Goal: Task Accomplishment & Management: Use online tool/utility

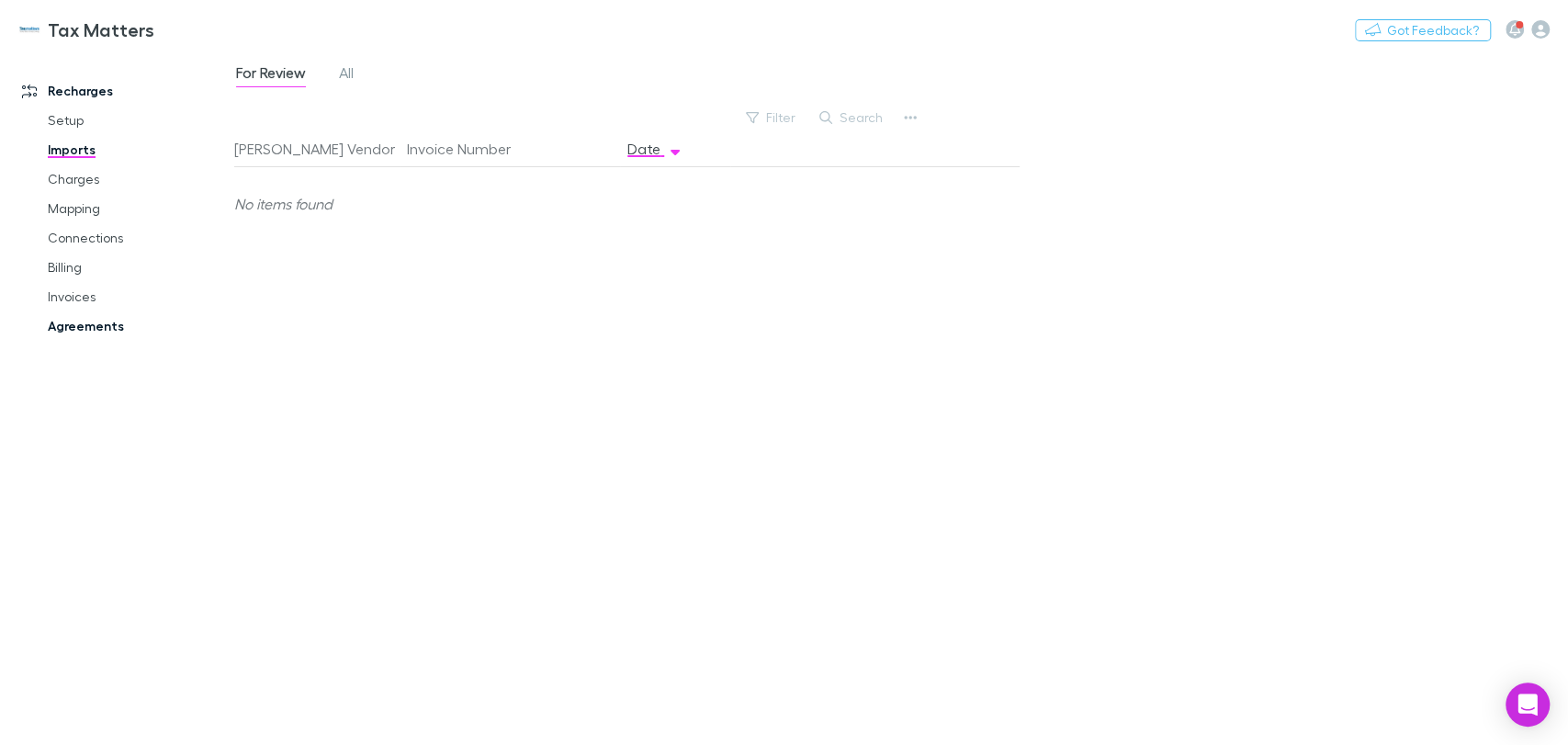
click at [86, 337] on link "Agreements" at bounding box center [138, 326] width 219 height 29
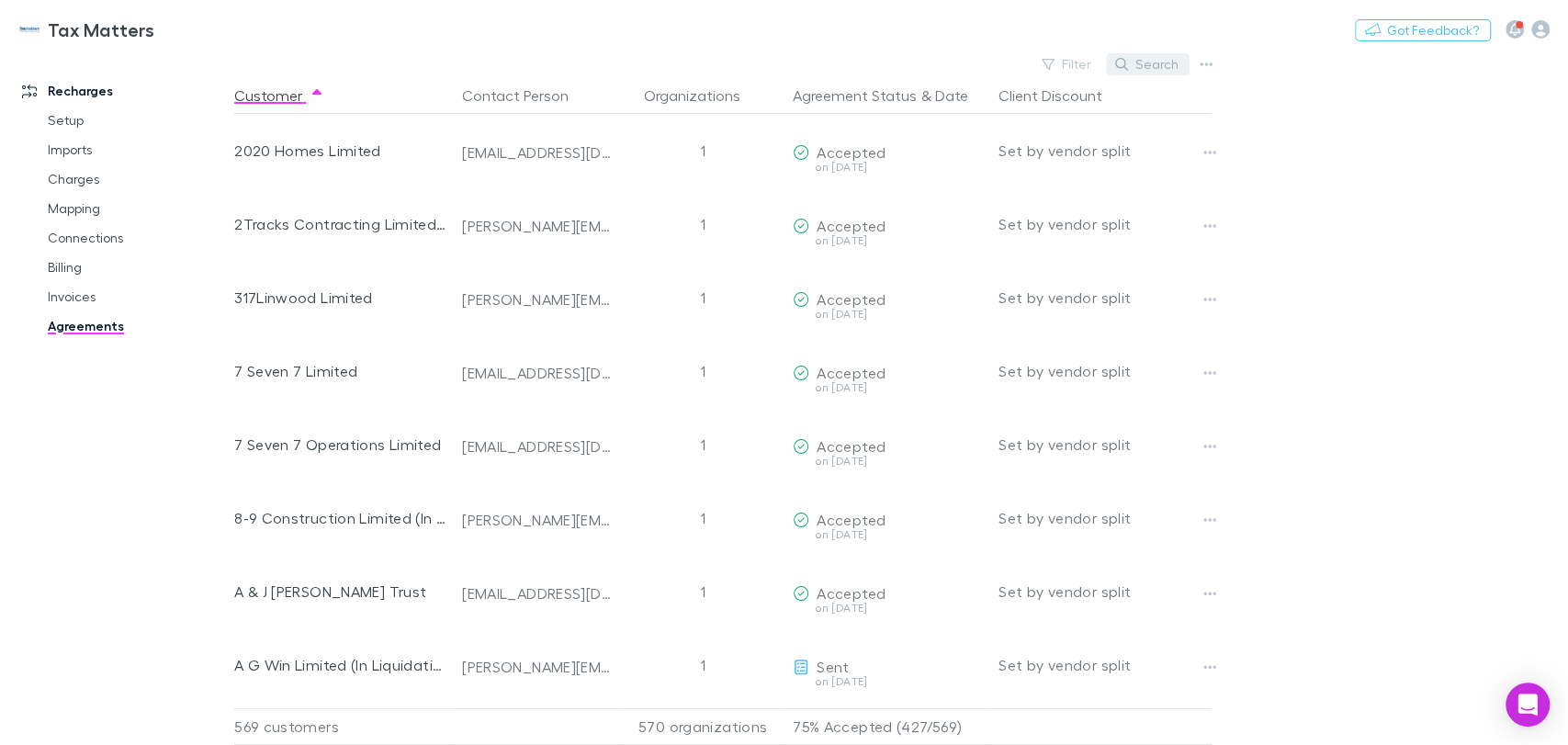
click at [1145, 72] on button "Search" at bounding box center [1148, 64] width 84 height 22
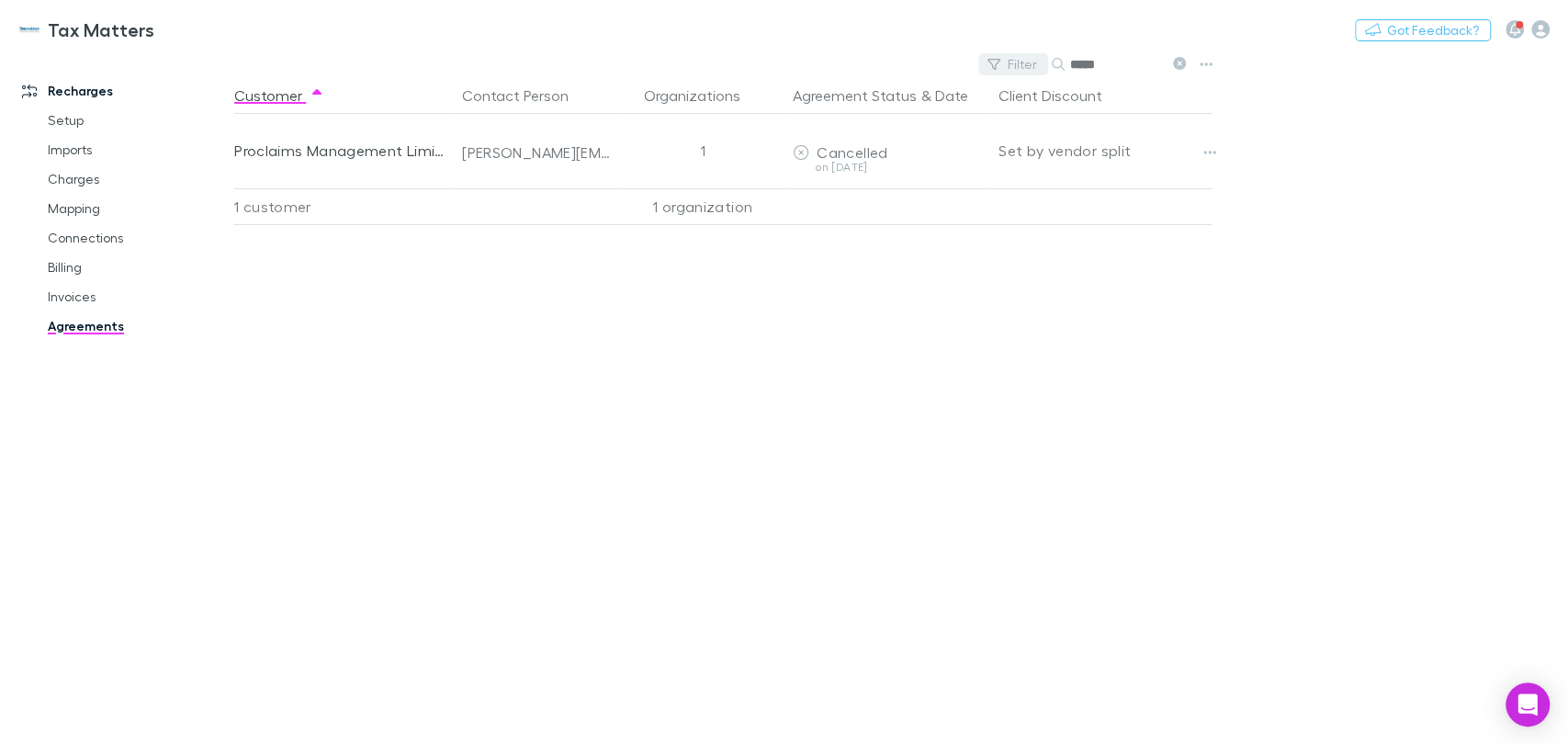
drag, startPoint x: 1127, startPoint y: 63, endPoint x: 1014, endPoint y: 68, distance: 113.1
click at [1014, 68] on div "Filter Search *****" at bounding box center [1085, 64] width 215 height 26
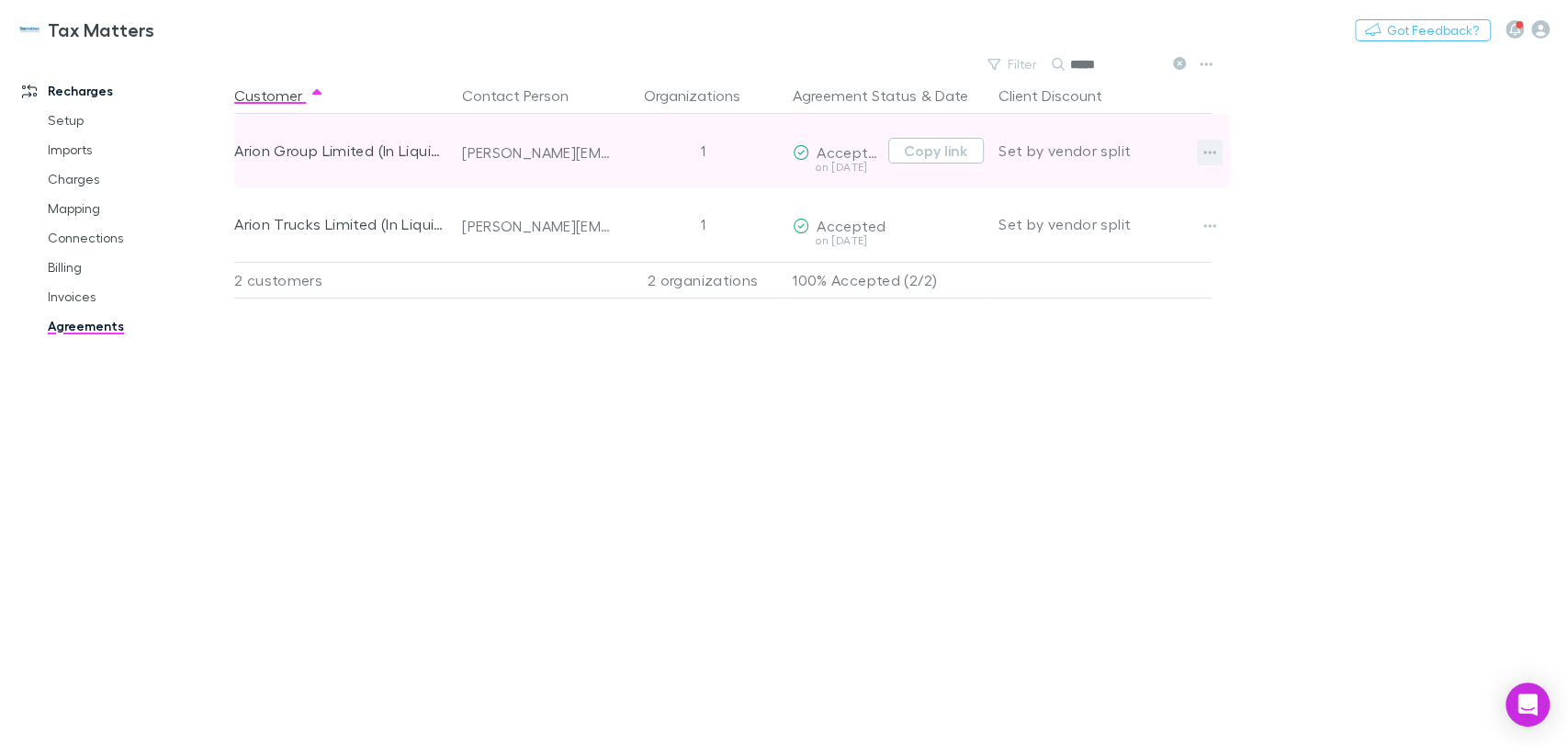
click at [1206, 156] on icon "button" at bounding box center [1209, 152] width 13 height 15
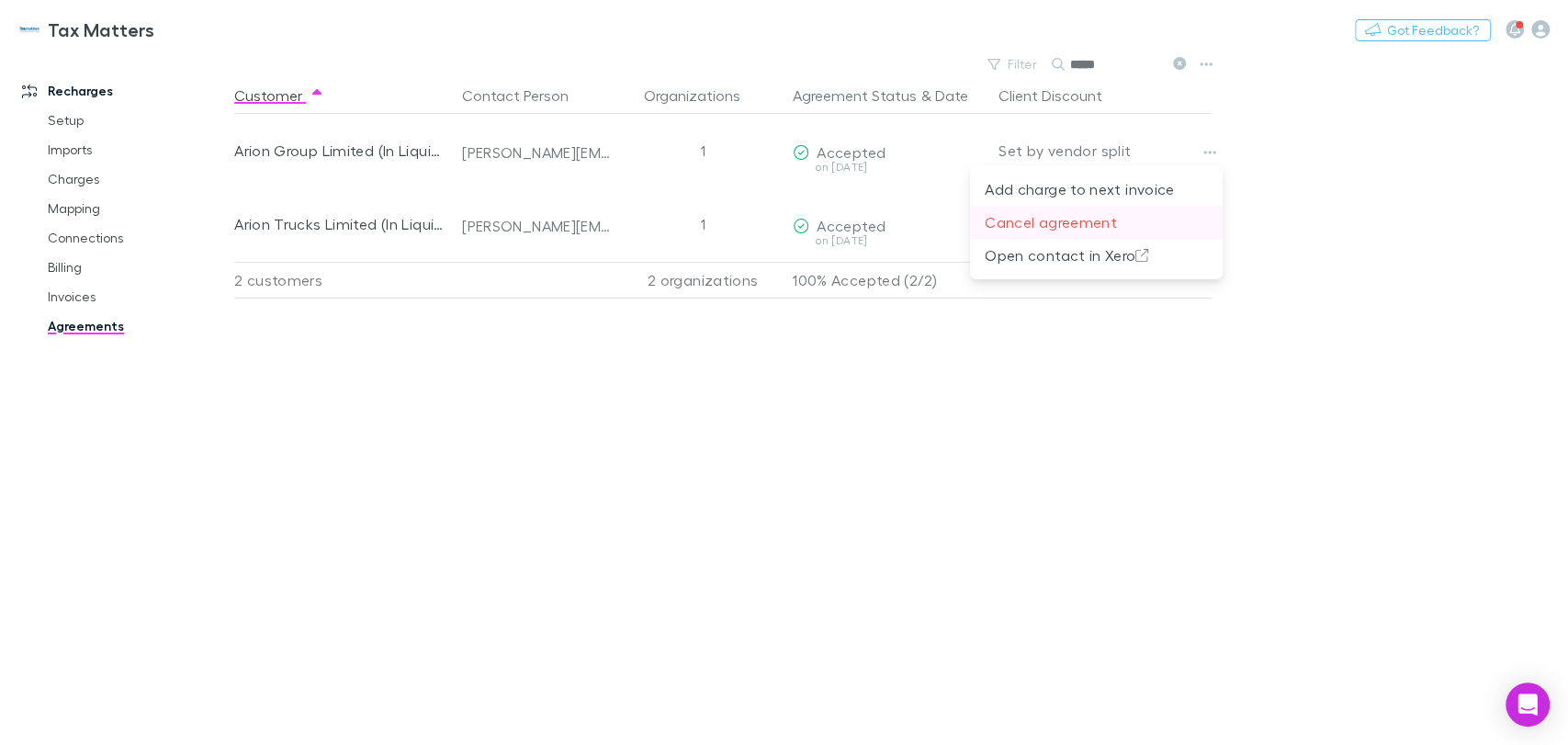
click at [1010, 222] on p "Cancel agreement" at bounding box center [1096, 222] width 223 height 22
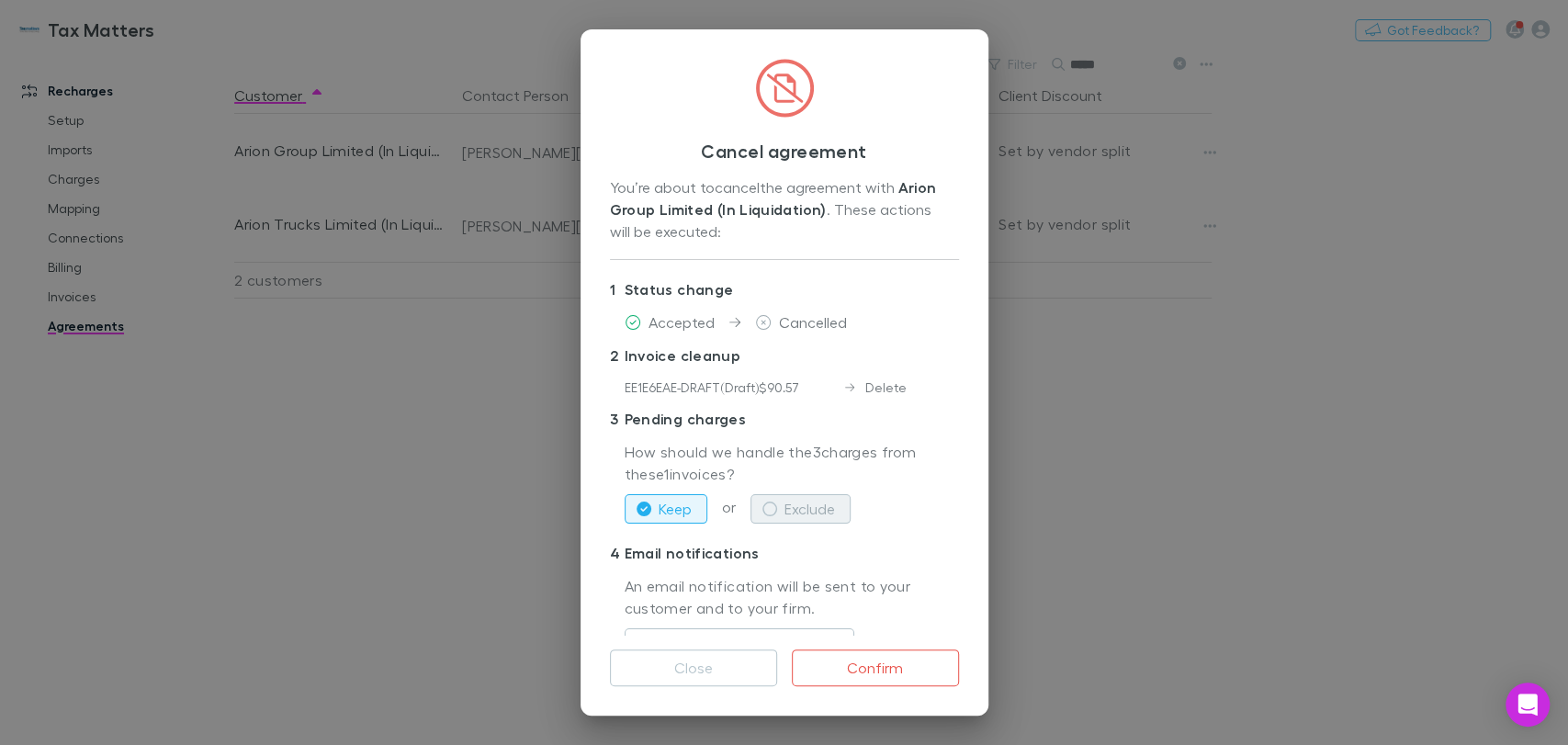
click at [790, 508] on button "Exclude" at bounding box center [800, 508] width 100 height 29
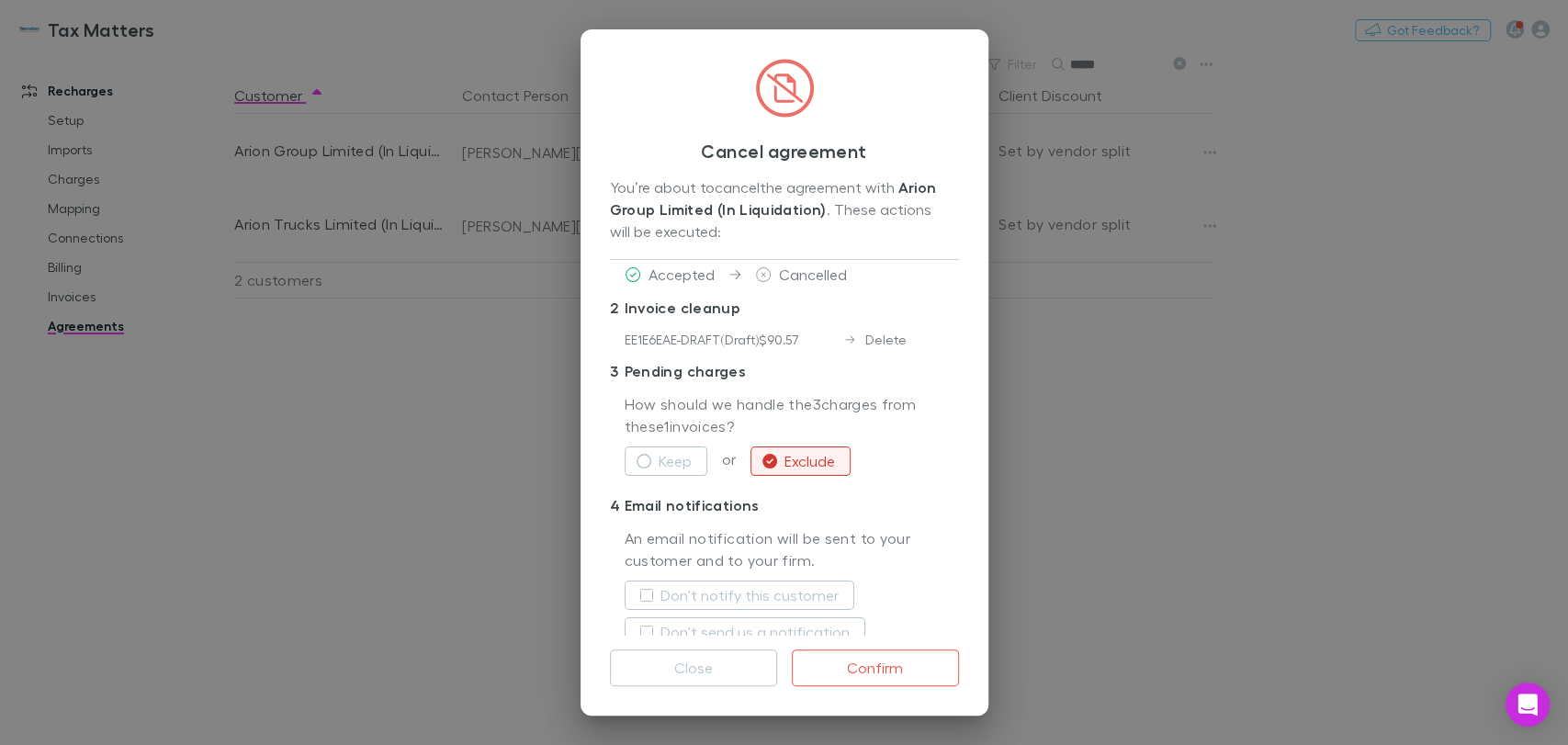
scroll to position [74, 0]
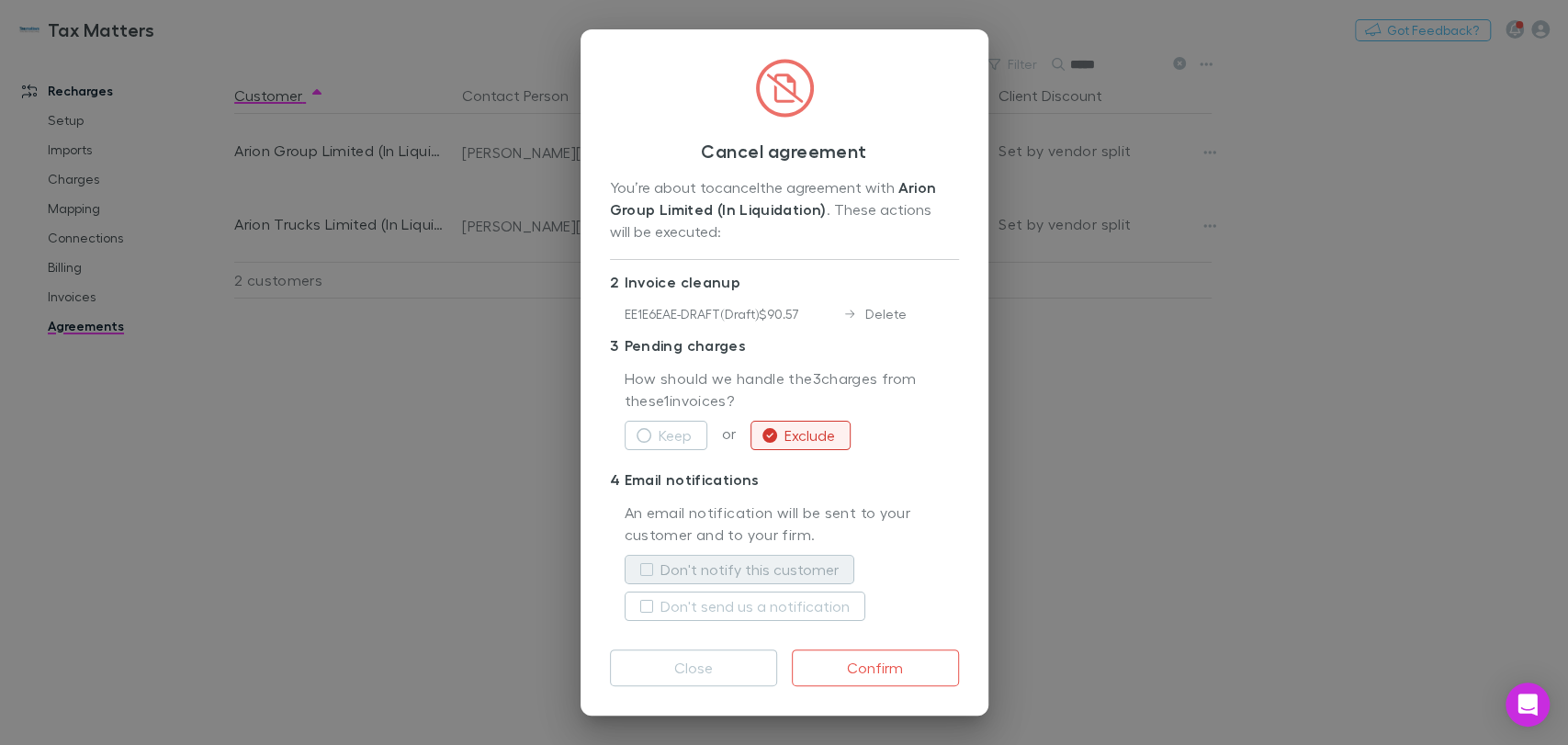
click at [664, 564] on label "Don't notify this customer" at bounding box center [749, 569] width 178 height 22
click at [879, 672] on button "Confirm" at bounding box center [875, 667] width 167 height 37
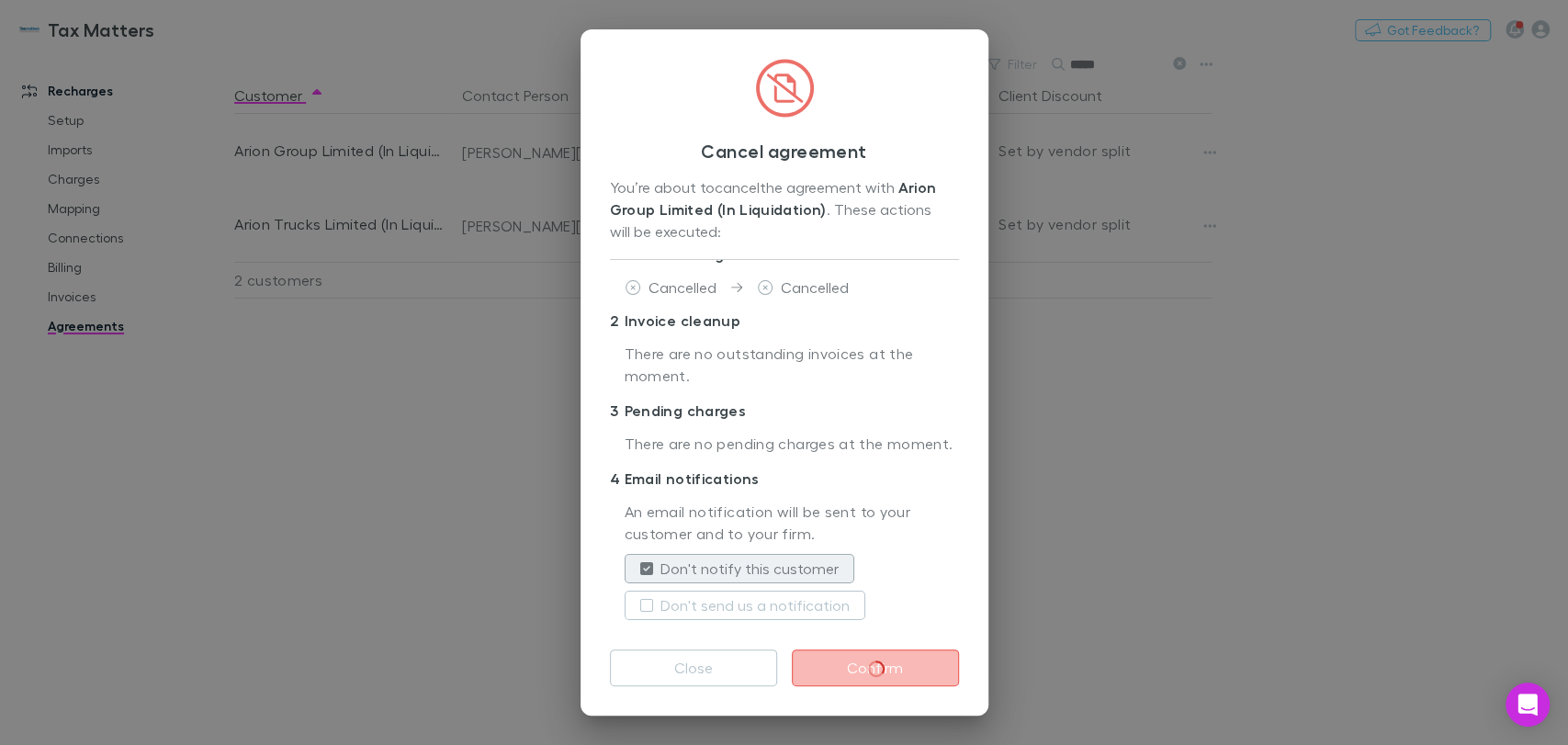
scroll to position [0, 0]
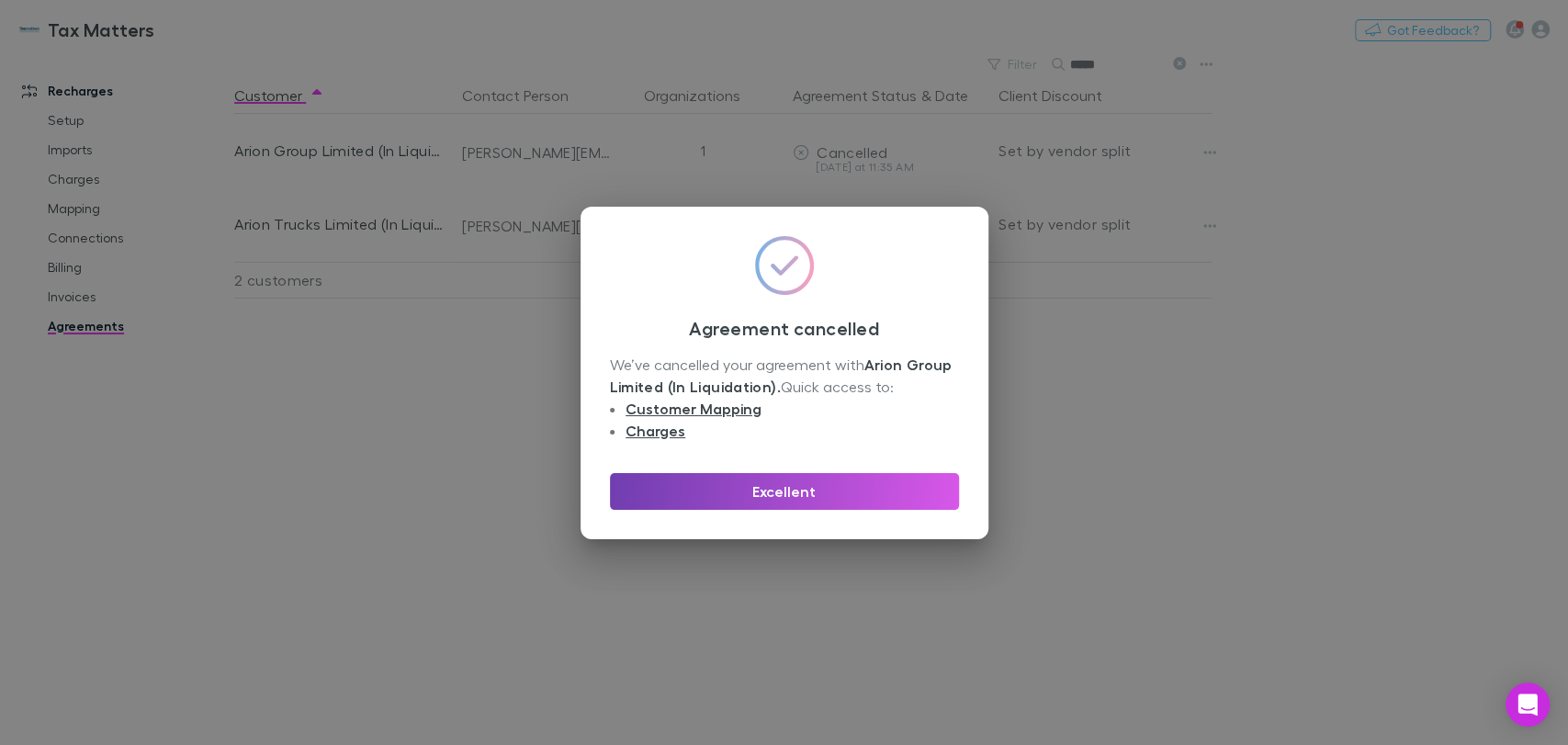
click at [790, 471] on div "Excellent" at bounding box center [784, 483] width 349 height 51
click at [782, 487] on button "Excellent" at bounding box center [784, 491] width 349 height 37
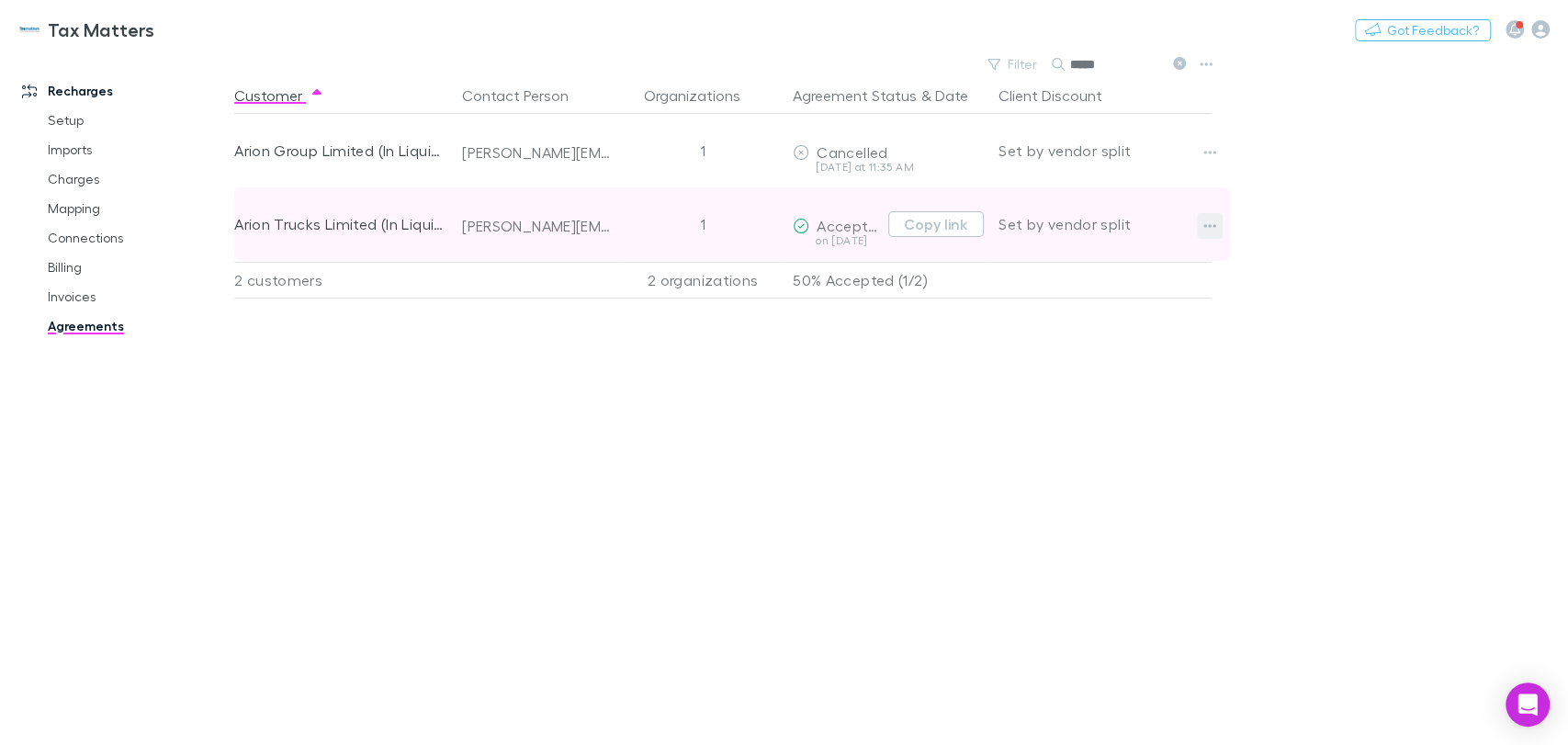
click at [1212, 230] on icon "button" at bounding box center [1209, 226] width 13 height 15
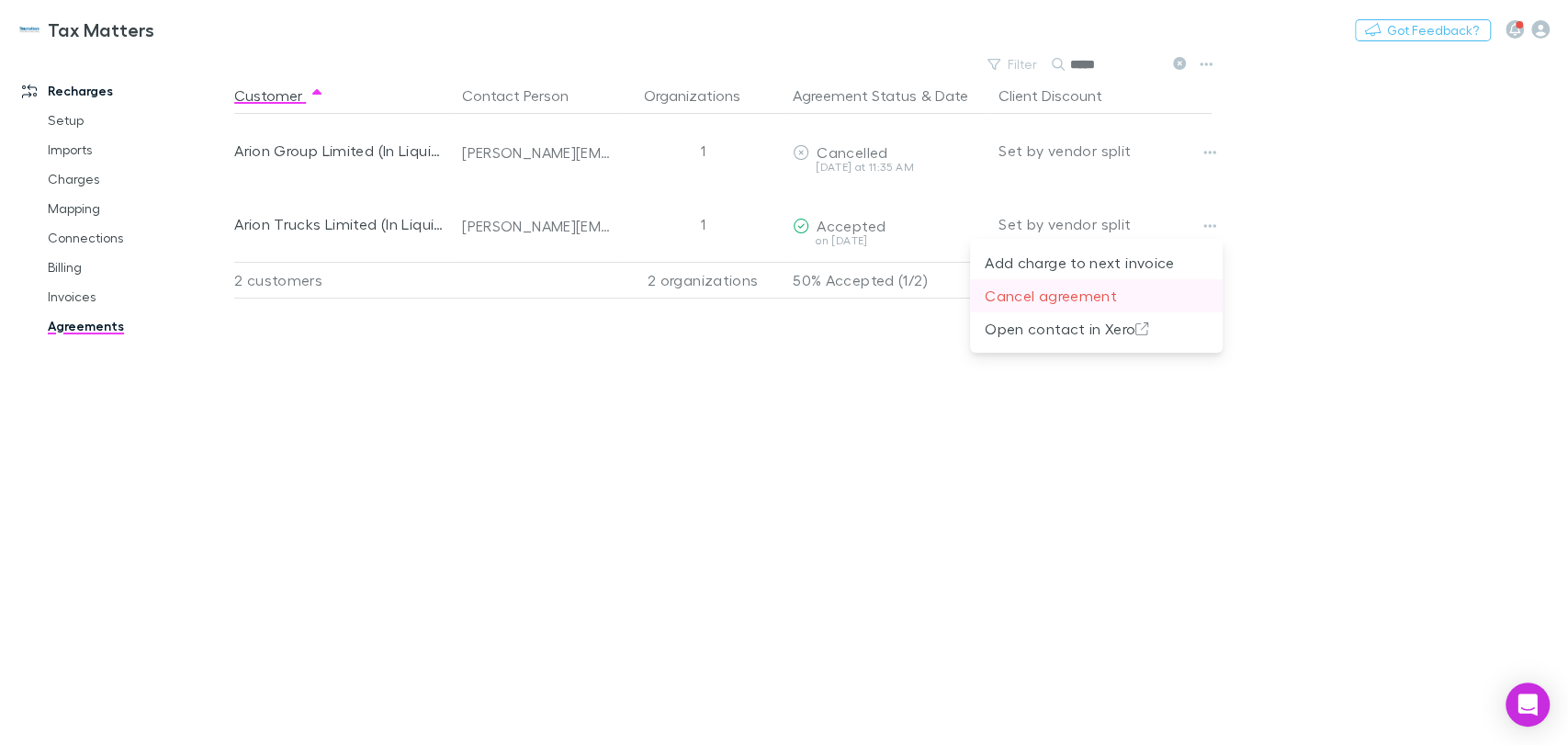
click at [1075, 294] on p "Cancel agreement" at bounding box center [1096, 296] width 223 height 22
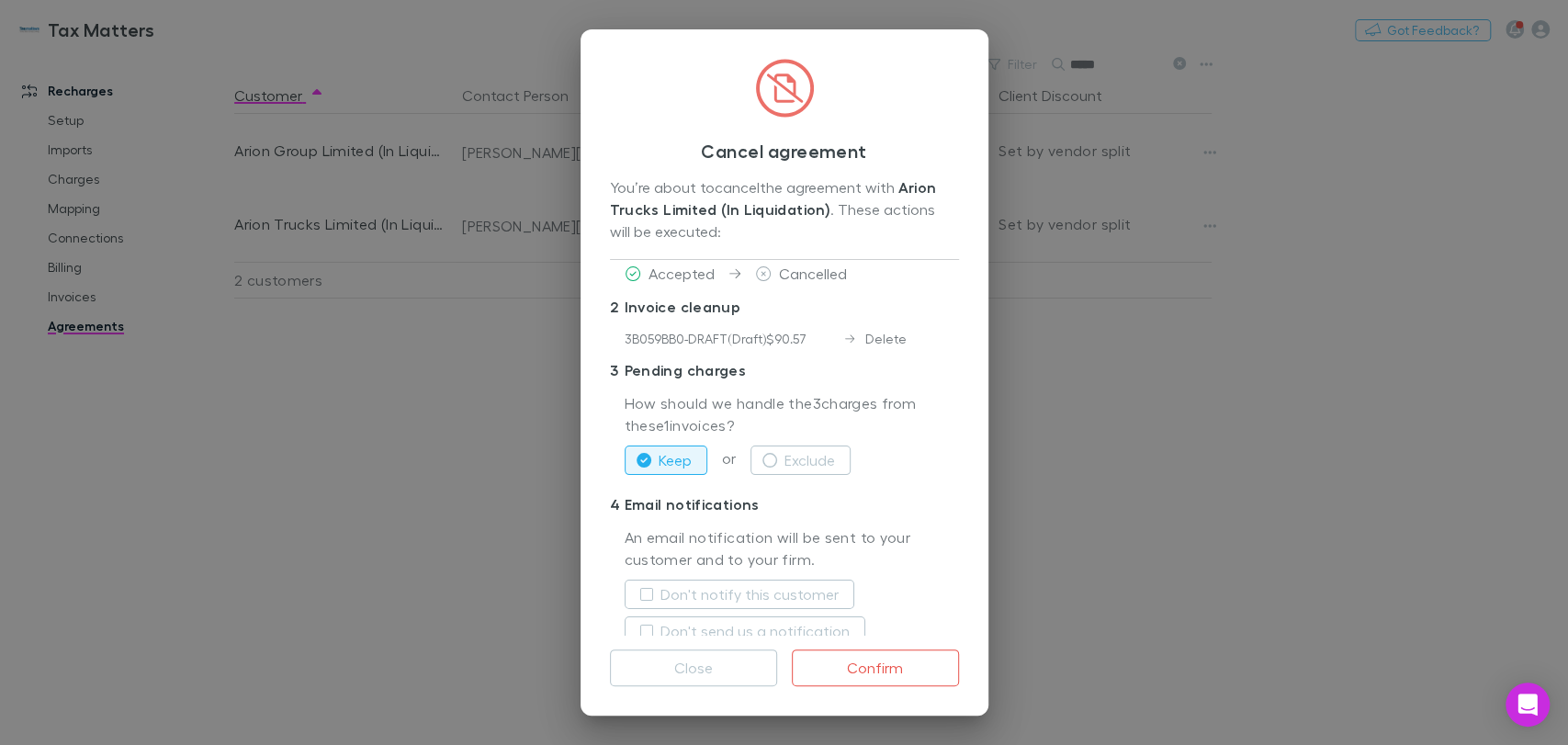
scroll to position [74, 0]
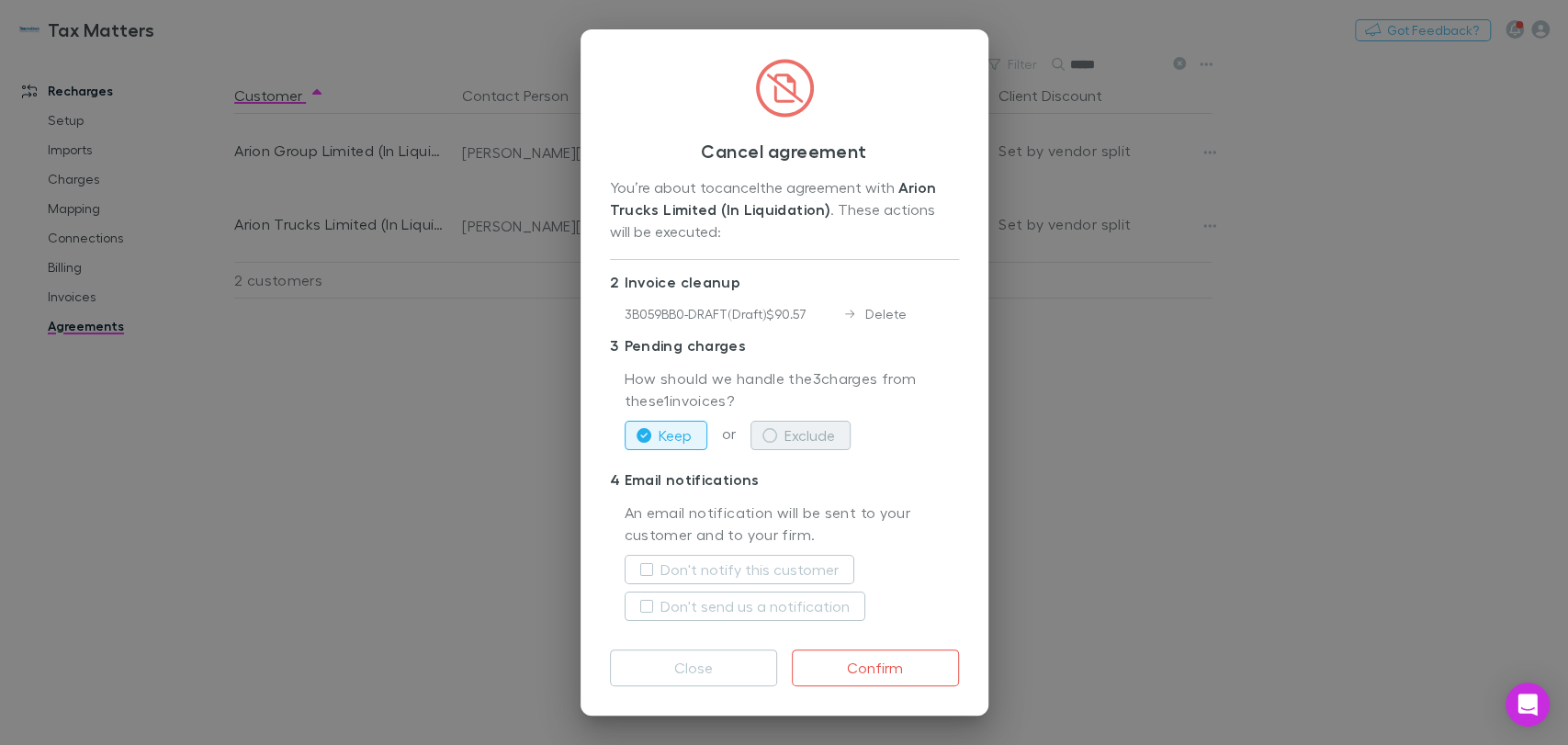
click at [814, 431] on button "Exclude" at bounding box center [800, 434] width 100 height 29
click at [783, 559] on label "Don't notify this customer" at bounding box center [749, 569] width 178 height 22
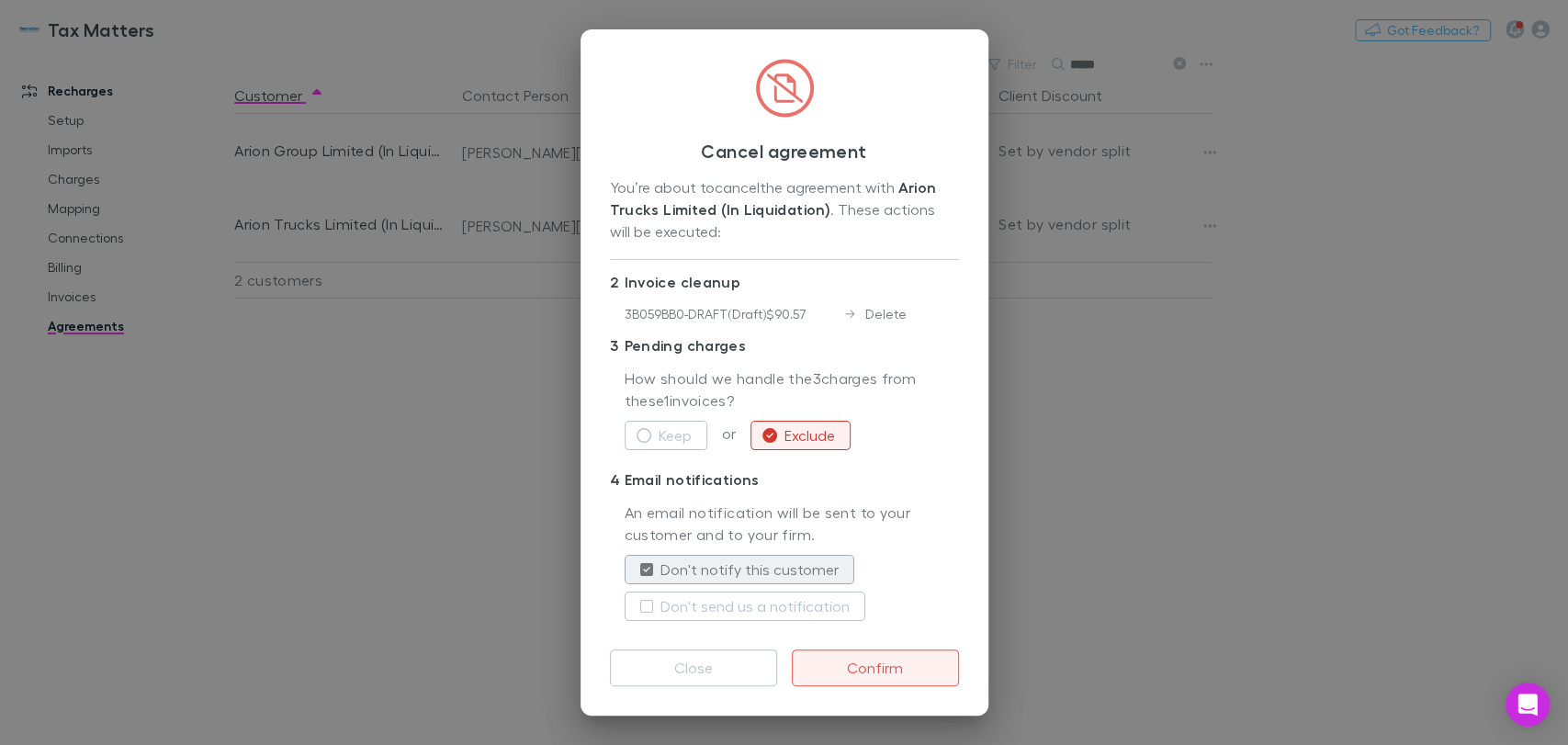
click at [909, 670] on button "Confirm" at bounding box center [875, 667] width 167 height 37
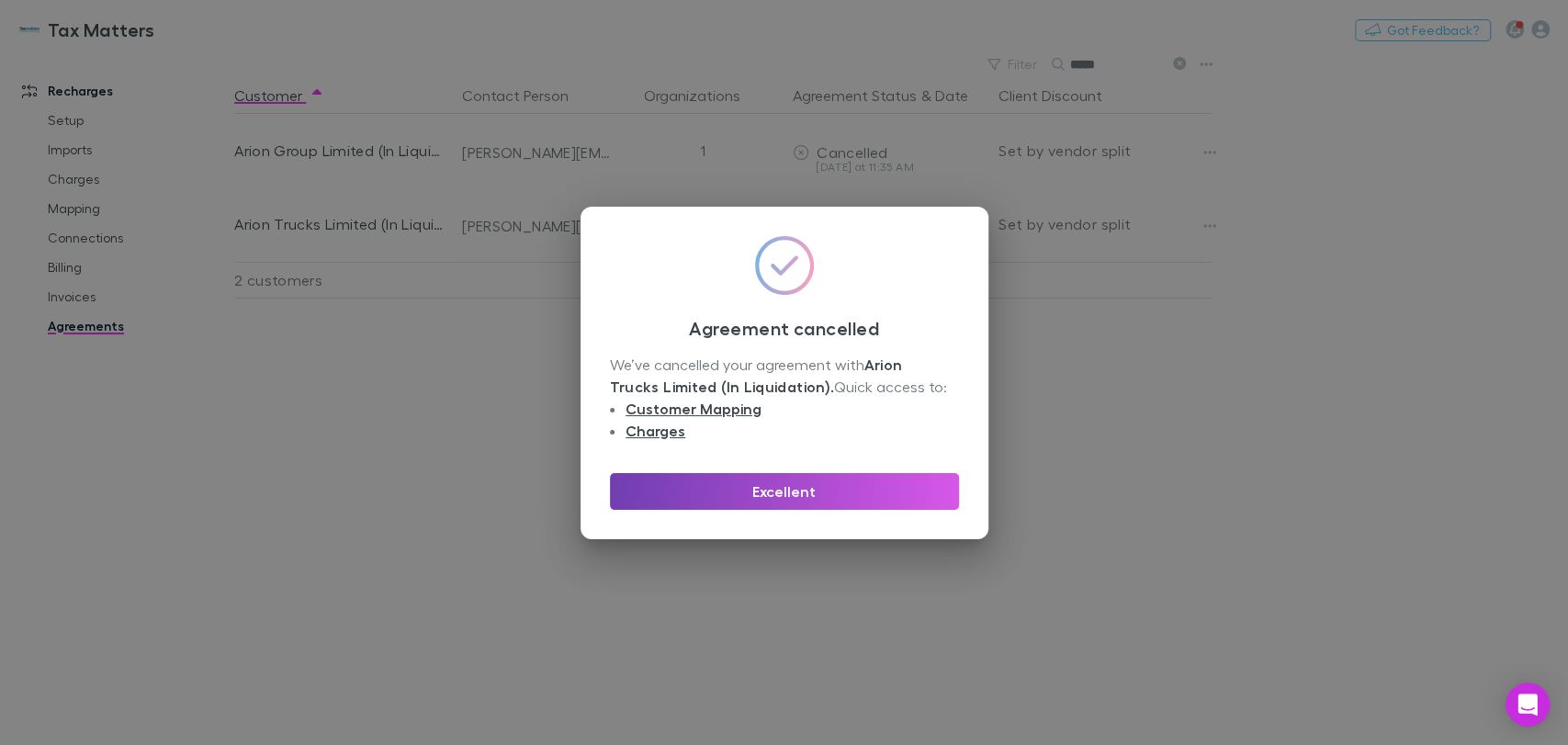
click at [867, 485] on button "Excellent" at bounding box center [784, 491] width 349 height 37
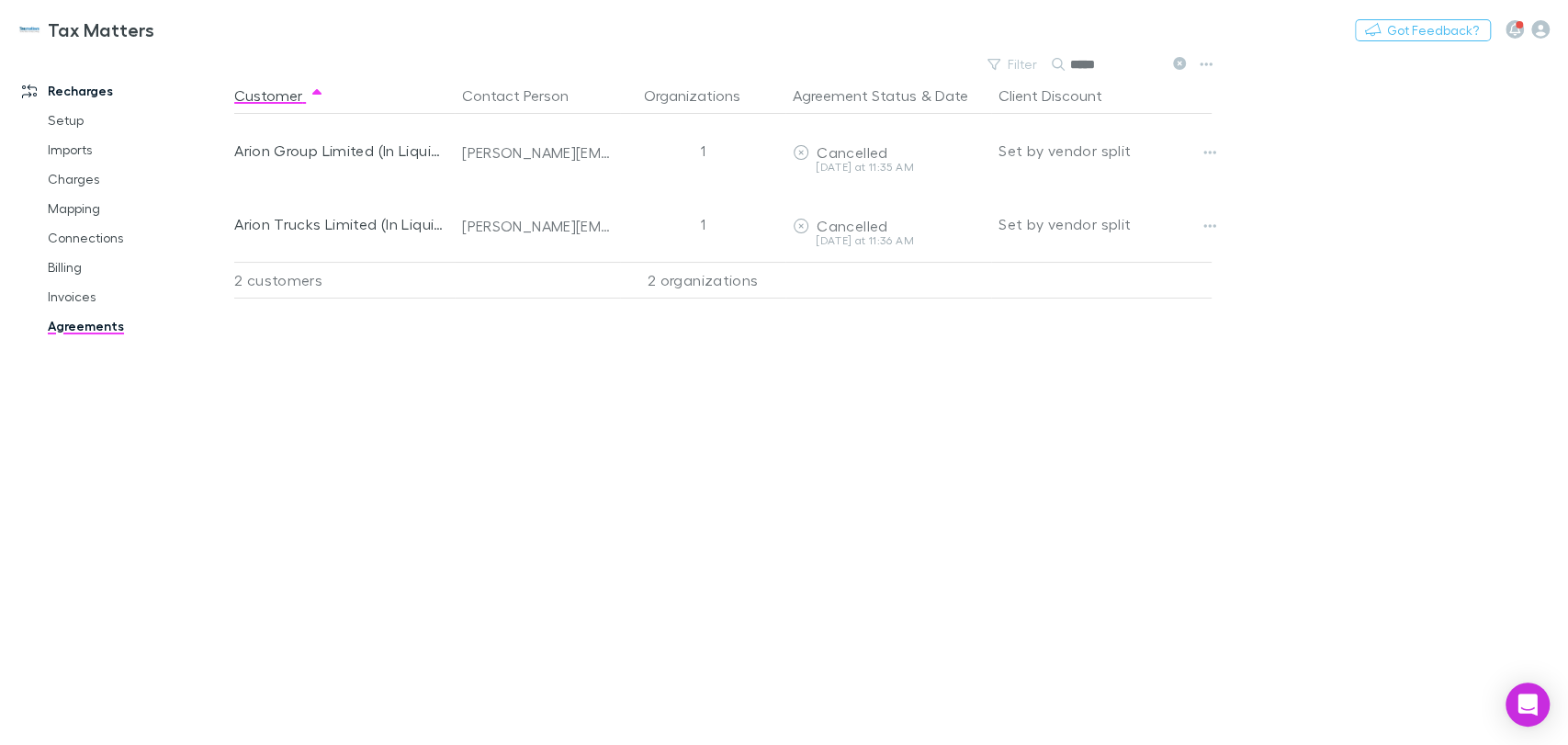
drag, startPoint x: 1120, startPoint y: 75, endPoint x: 1065, endPoint y: 74, distance: 55.0
click at [1065, 74] on div "*****" at bounding box center [1121, 64] width 138 height 22
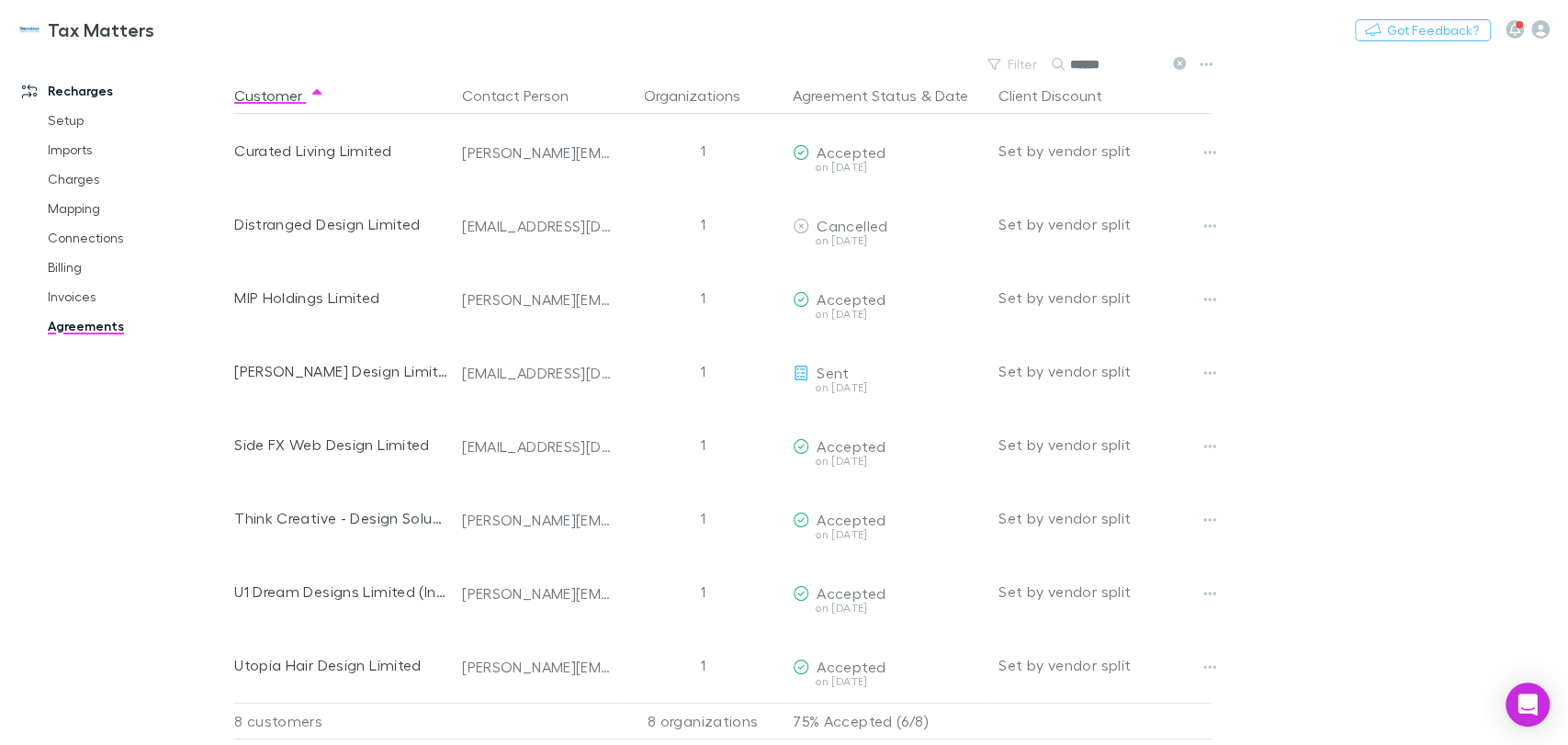
drag, startPoint x: 1132, startPoint y: 65, endPoint x: 971, endPoint y: 65, distance: 161.0
click at [971, 65] on div "Filter Search ******" at bounding box center [726, 64] width 985 height 26
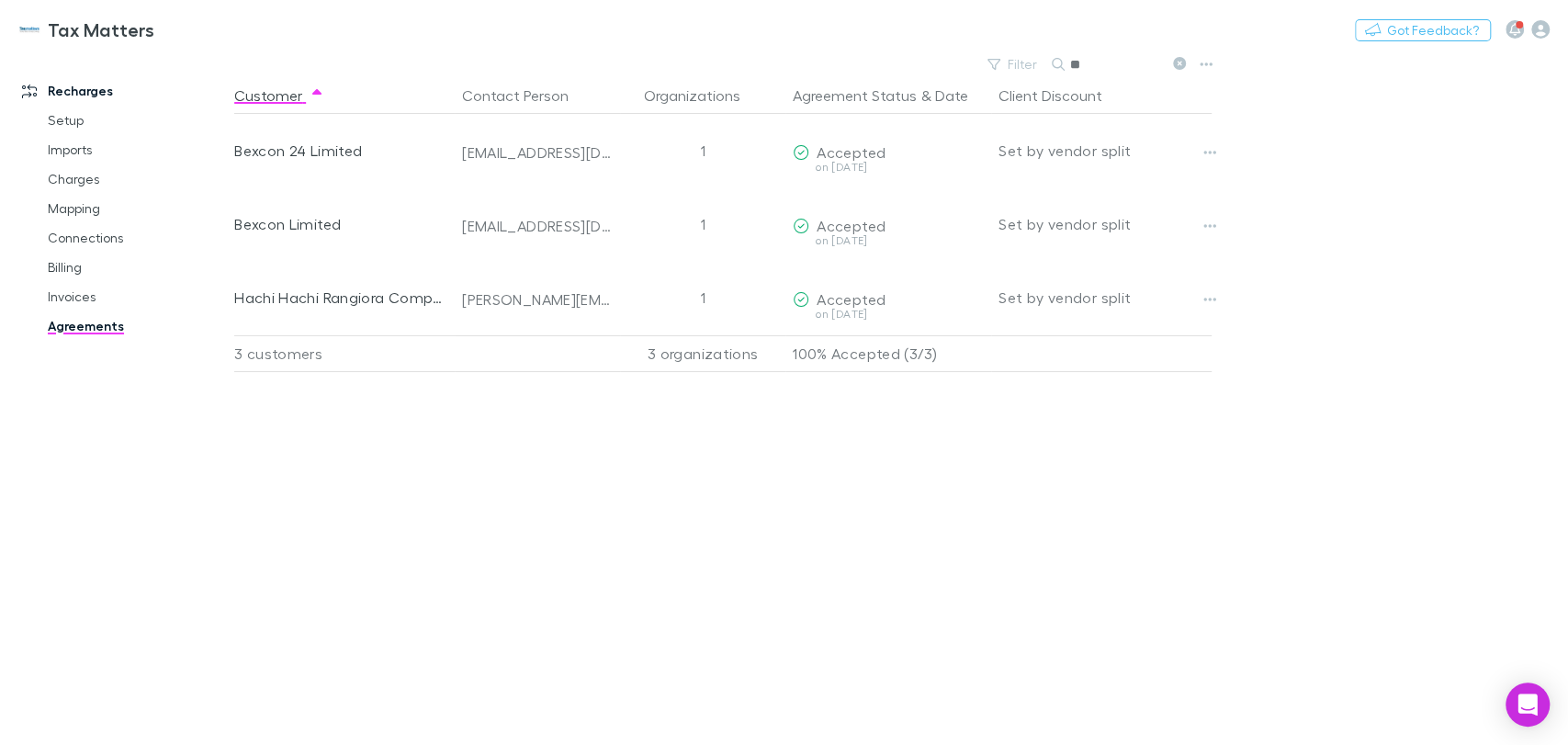
type input "*"
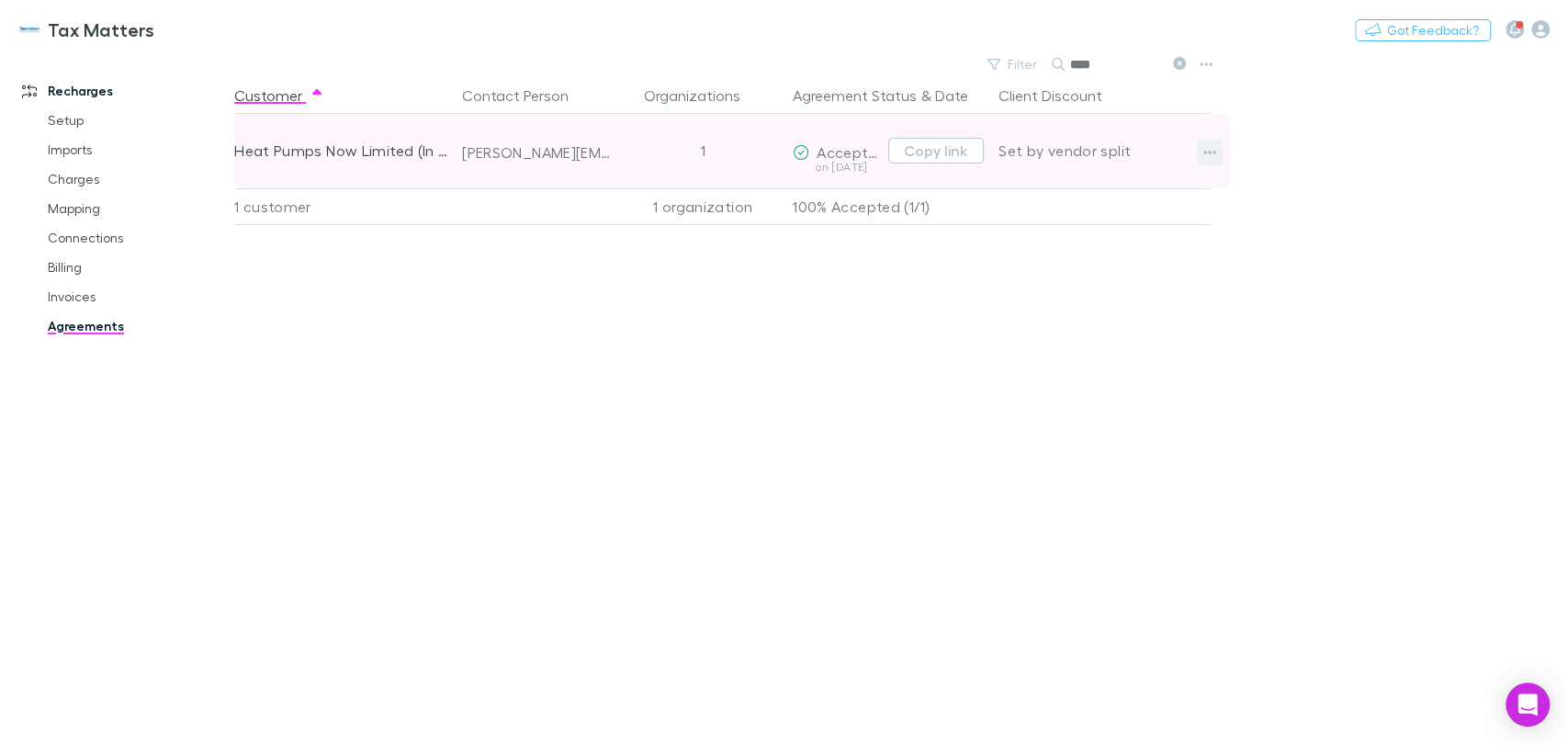
click at [1215, 158] on button "button" at bounding box center [1209, 153] width 26 height 26
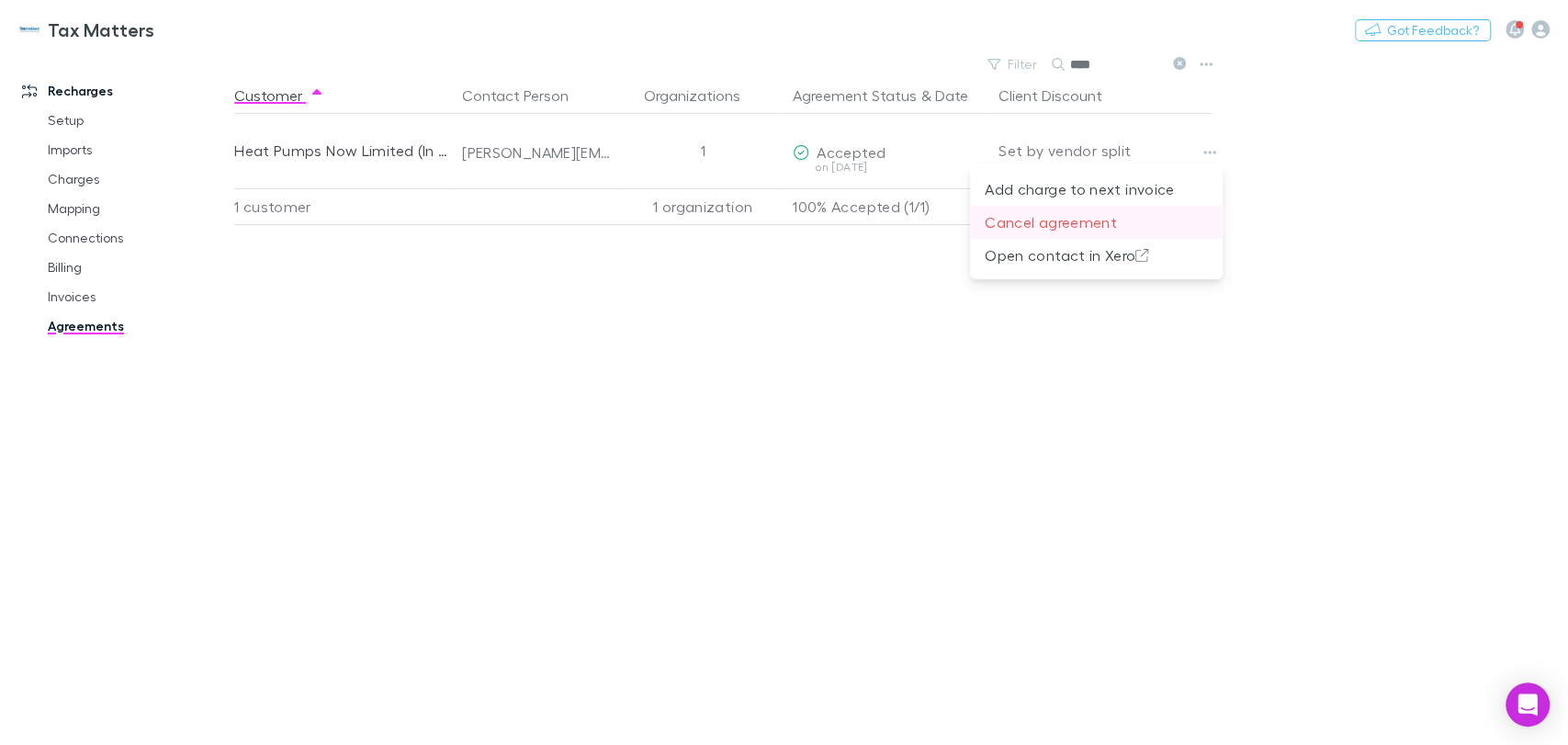
click at [1090, 224] on p "Cancel agreement" at bounding box center [1096, 222] width 223 height 22
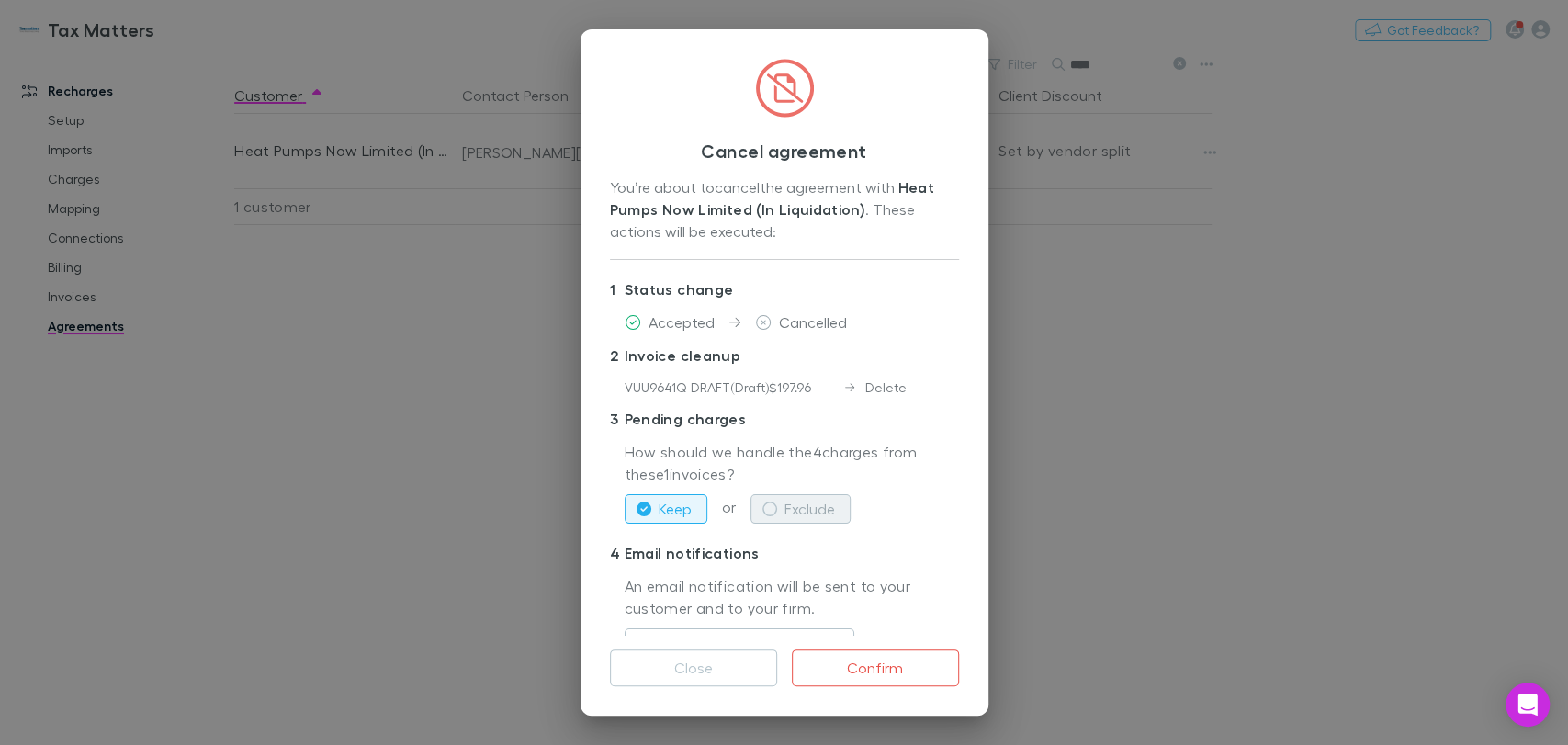
click at [812, 502] on button "Exclude" at bounding box center [800, 508] width 100 height 29
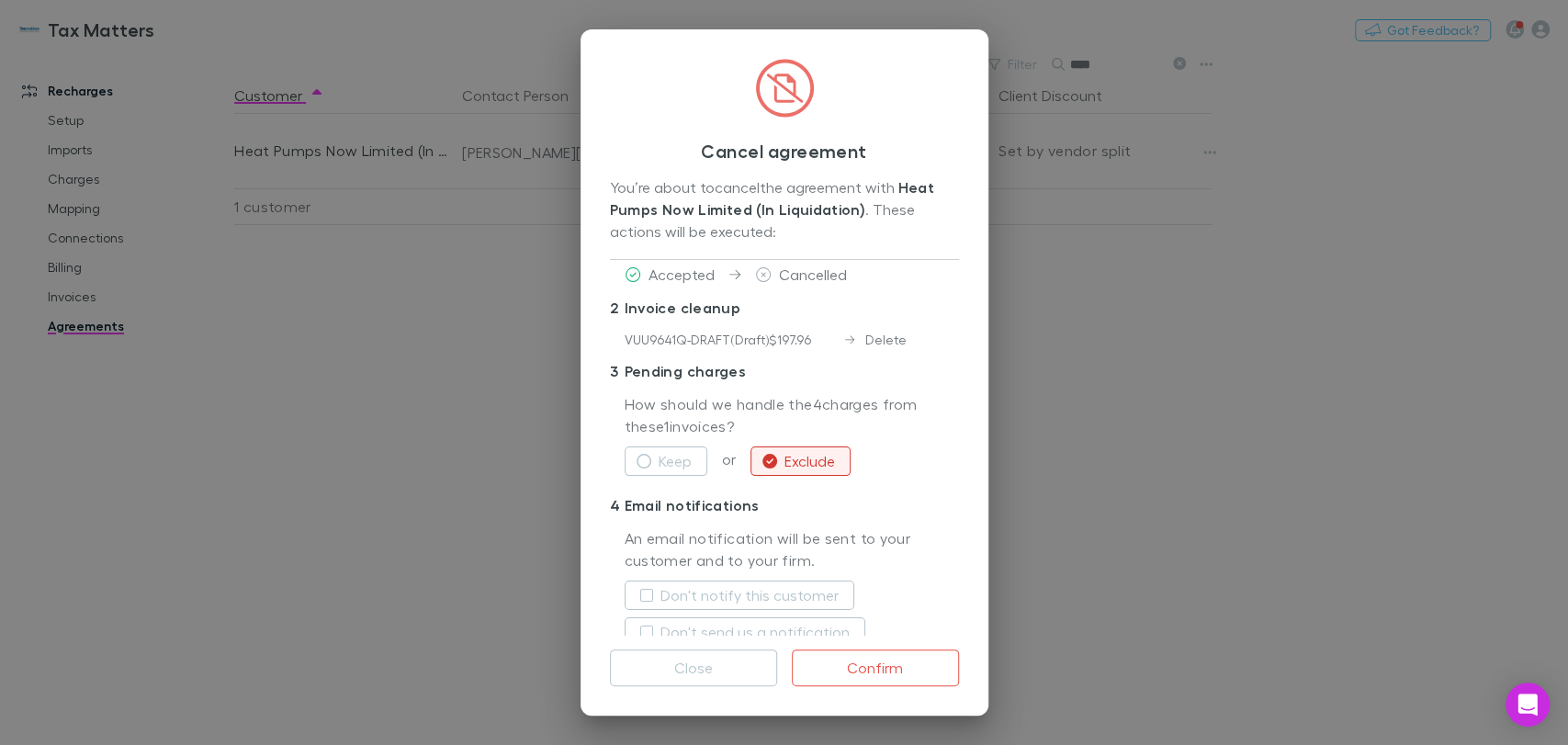
scroll to position [74, 0]
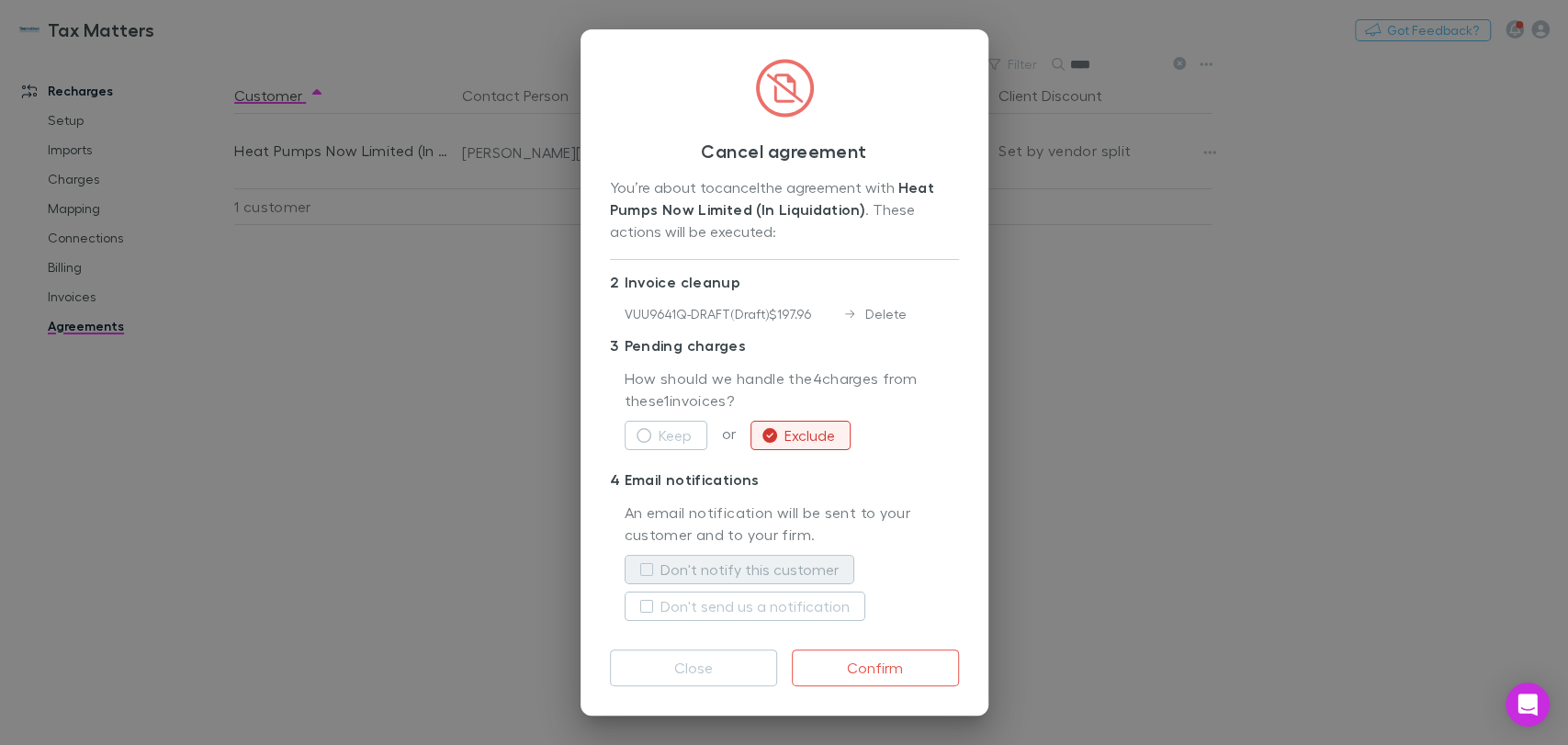
click at [742, 570] on label "Don't notify this customer" at bounding box center [749, 569] width 178 height 22
click at [906, 658] on button "Confirm" at bounding box center [875, 667] width 167 height 37
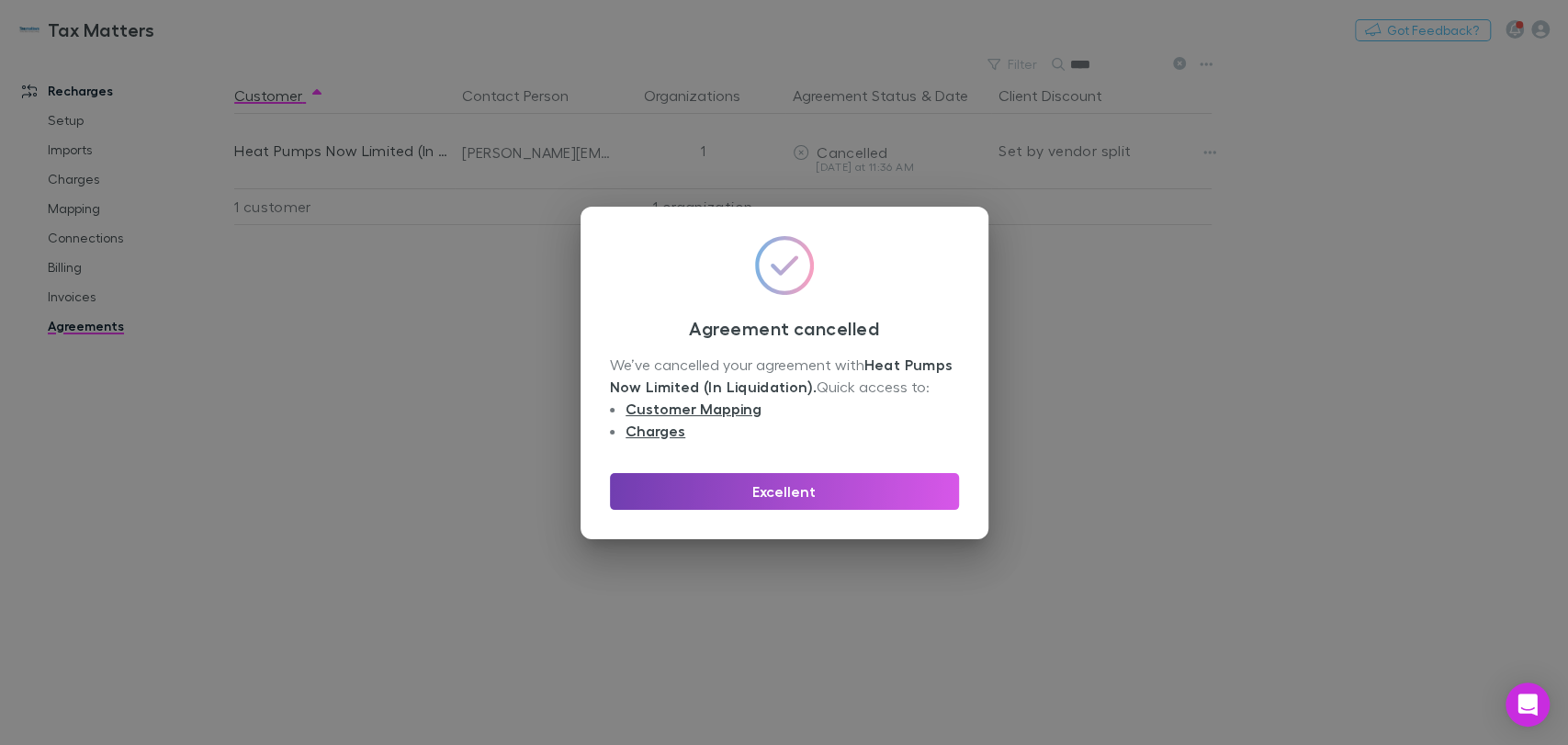
click at [838, 475] on button "Excellent" at bounding box center [784, 491] width 349 height 37
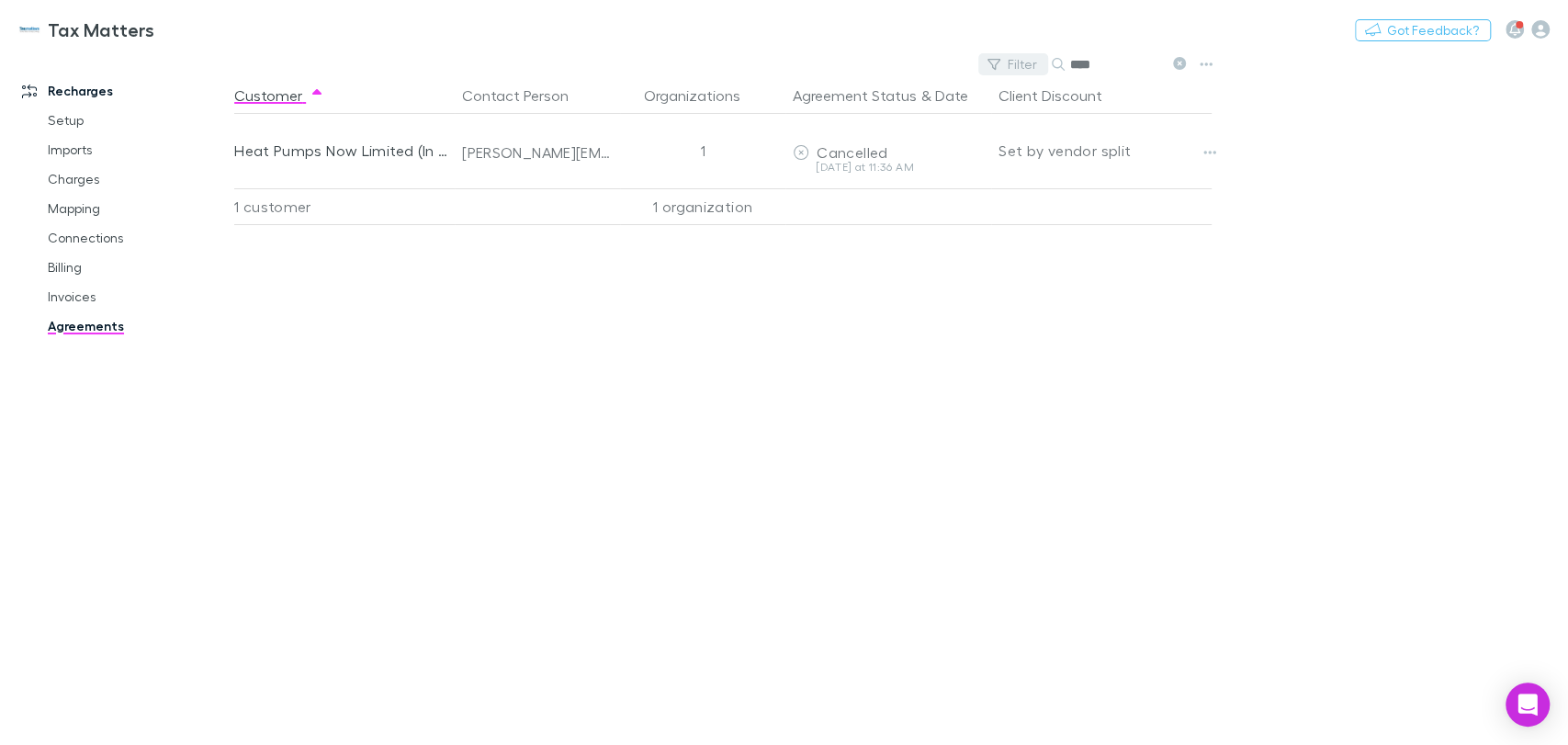
drag, startPoint x: 1109, startPoint y: 60, endPoint x: 994, endPoint y: 66, distance: 115.2
click at [994, 66] on div "Filter Search ****" at bounding box center [1085, 64] width 215 height 26
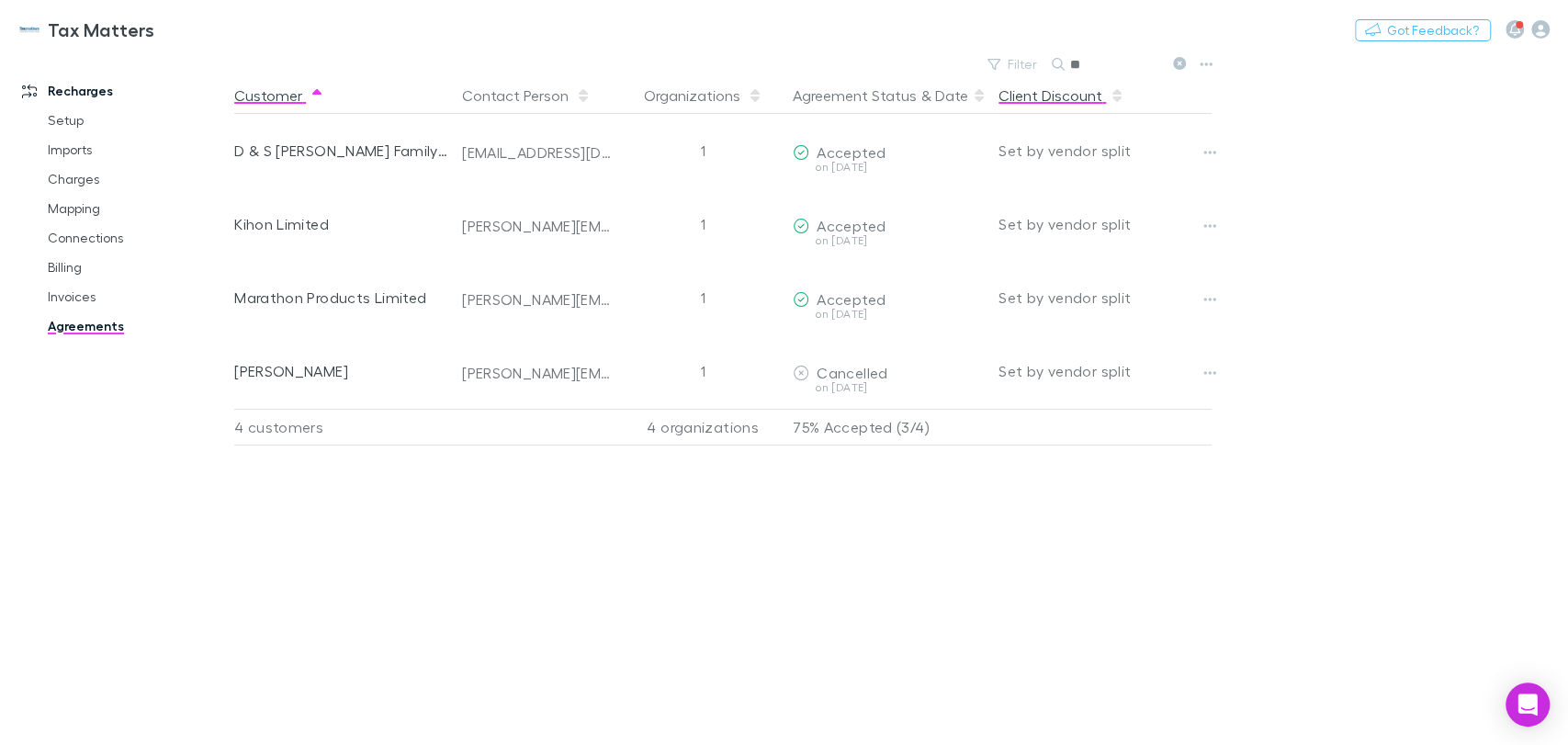
type input "*"
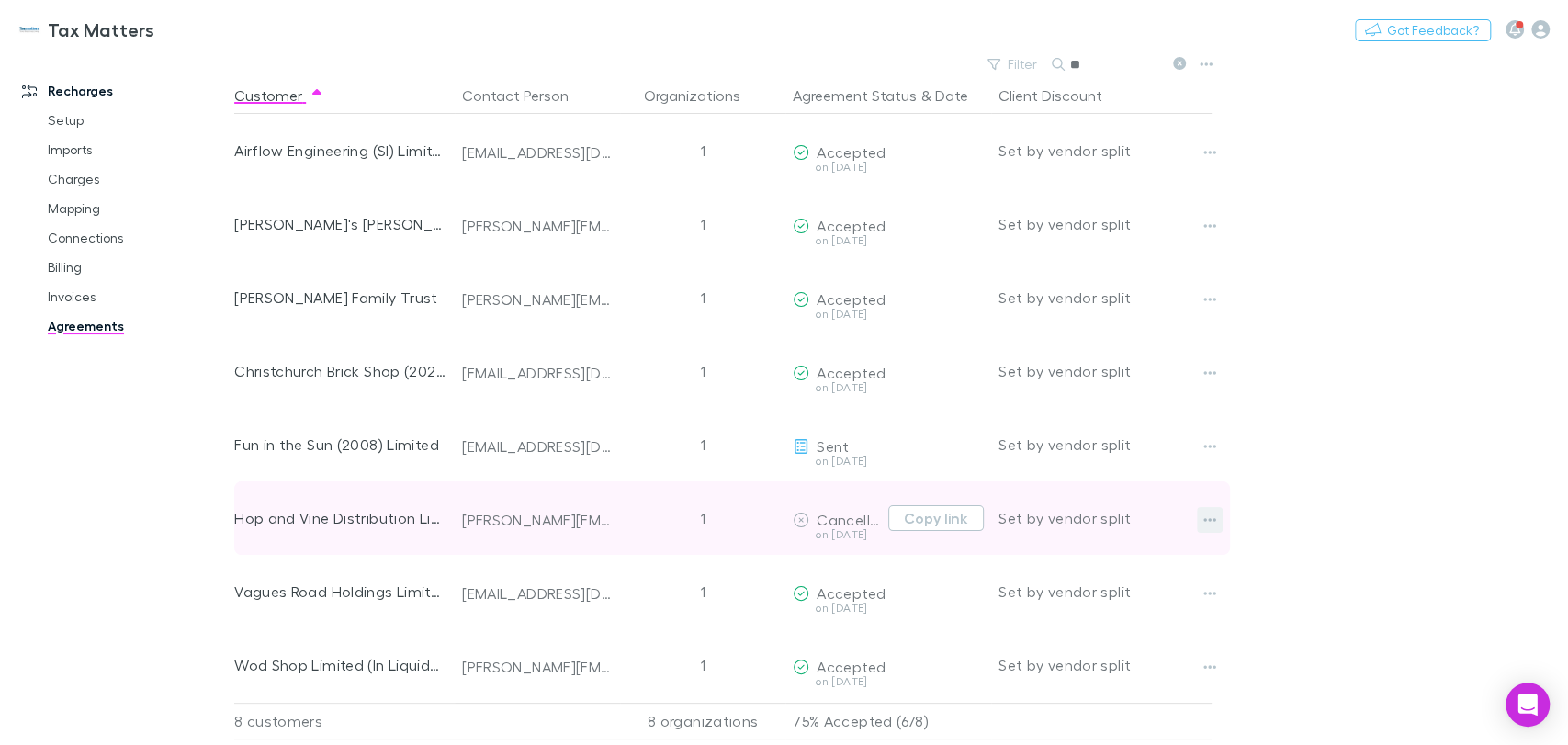
type input "*"
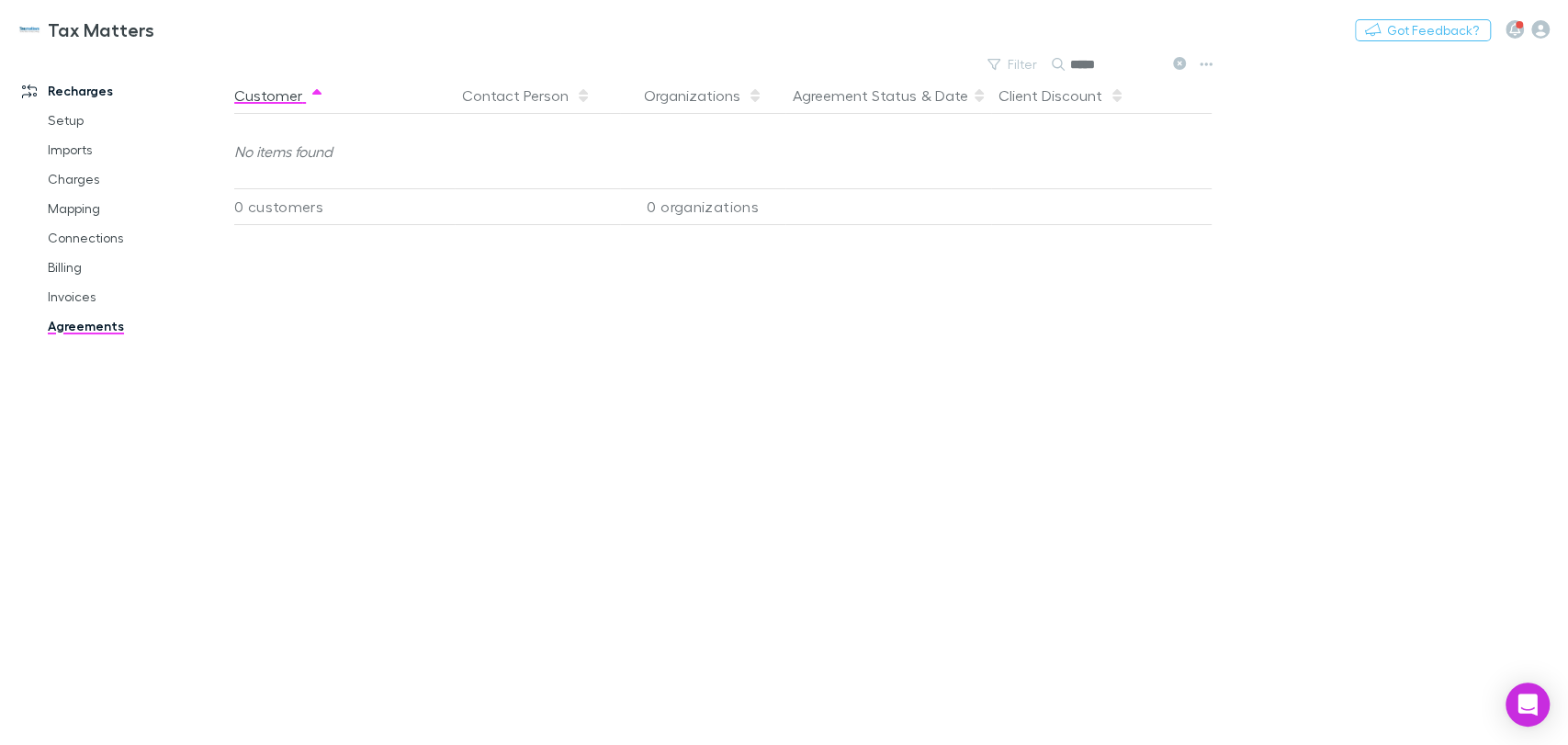
drag, startPoint x: 1121, startPoint y: 69, endPoint x: 980, endPoint y: 76, distance: 141.2
click at [980, 76] on main "Filter Search ***** Customer Contact Person Organizations Agreement Status & Da…" at bounding box center [900, 397] width 1333 height 693
paste input "*******"
type input "*"
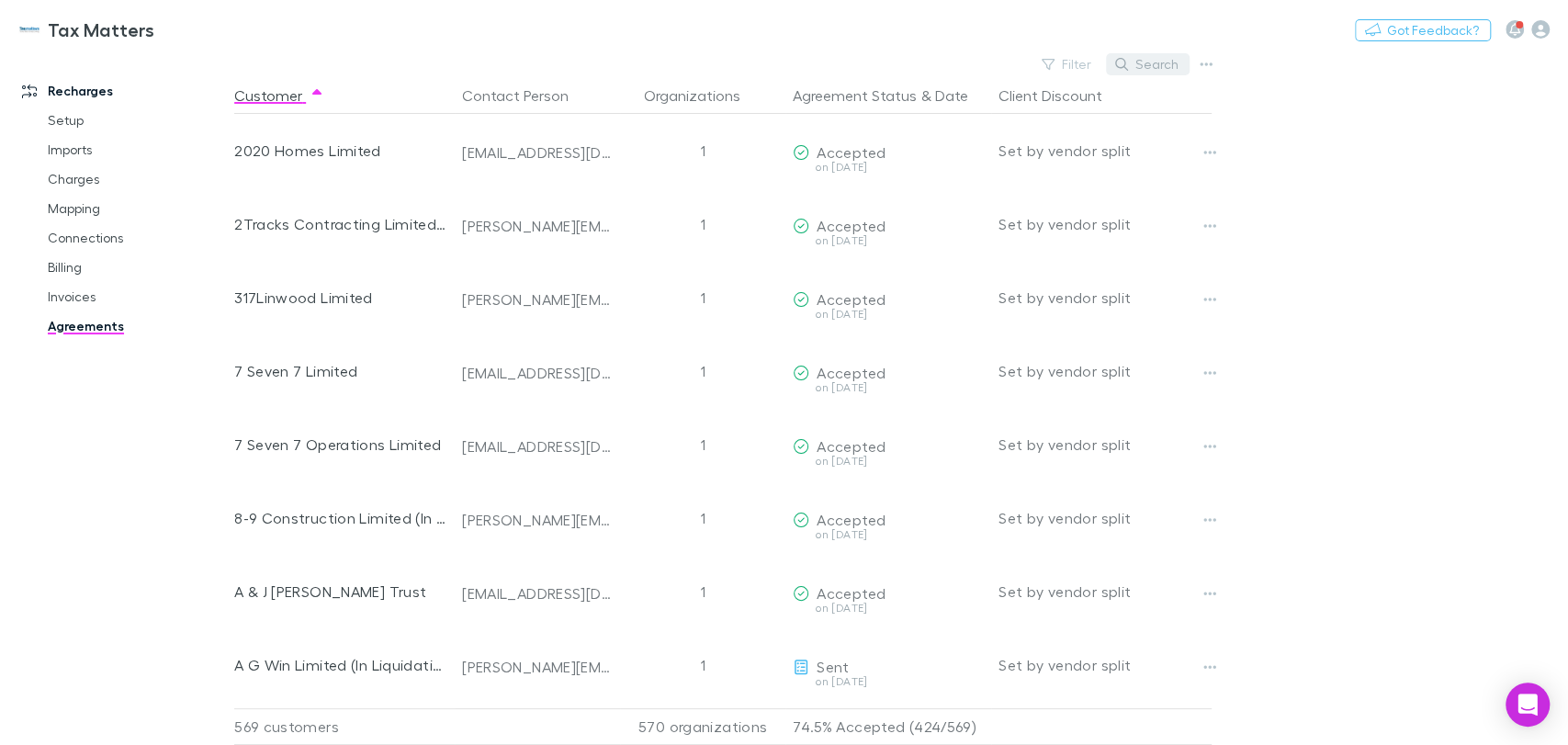
click at [1160, 65] on button "Search" at bounding box center [1148, 64] width 84 height 22
type input "*"
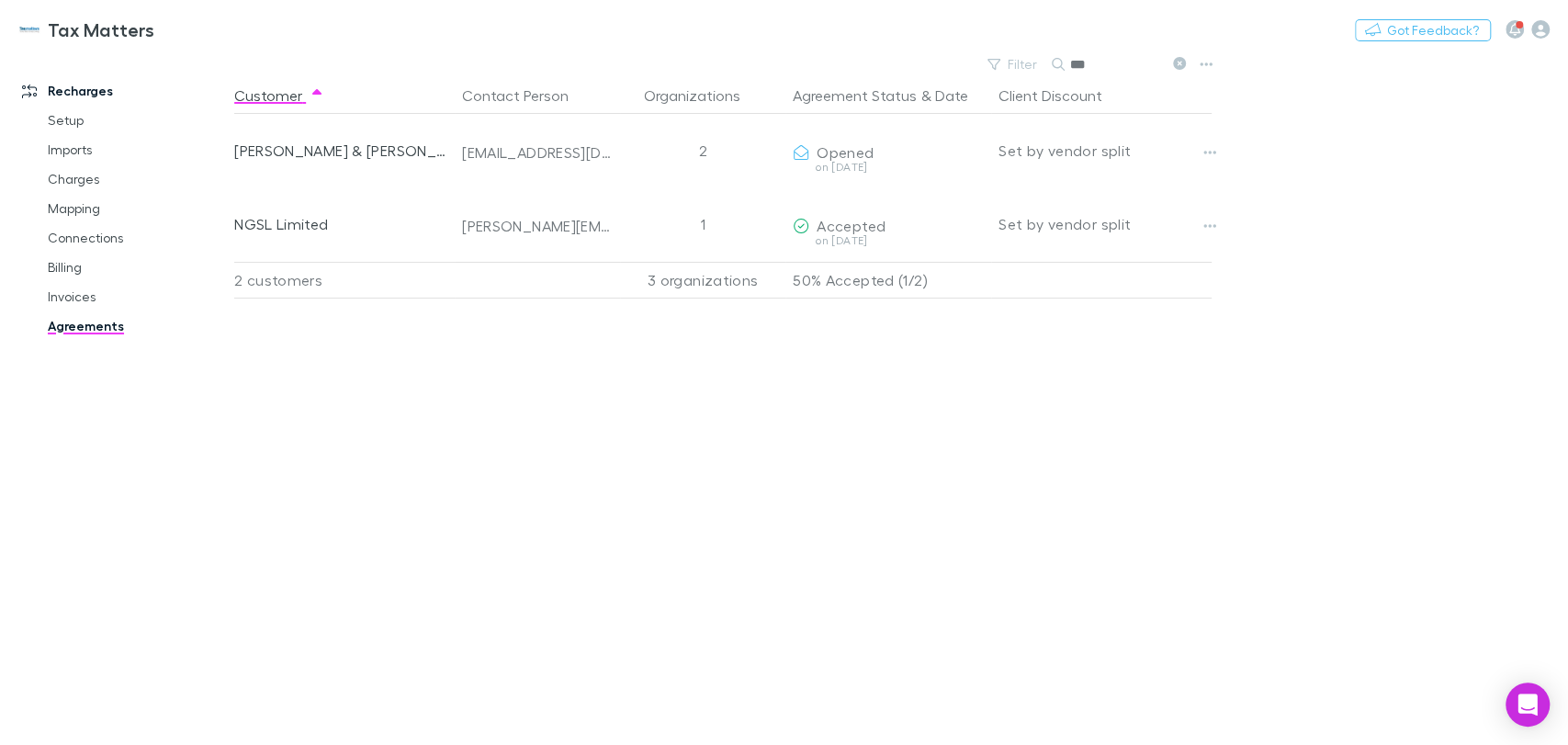
type input "***"
click at [421, 495] on div "Customer Contact Person Organizations Agreement Status & Date Client Discount B…" at bounding box center [738, 410] width 1010 height 668
click at [98, 210] on link "Mapping" at bounding box center [138, 208] width 219 height 29
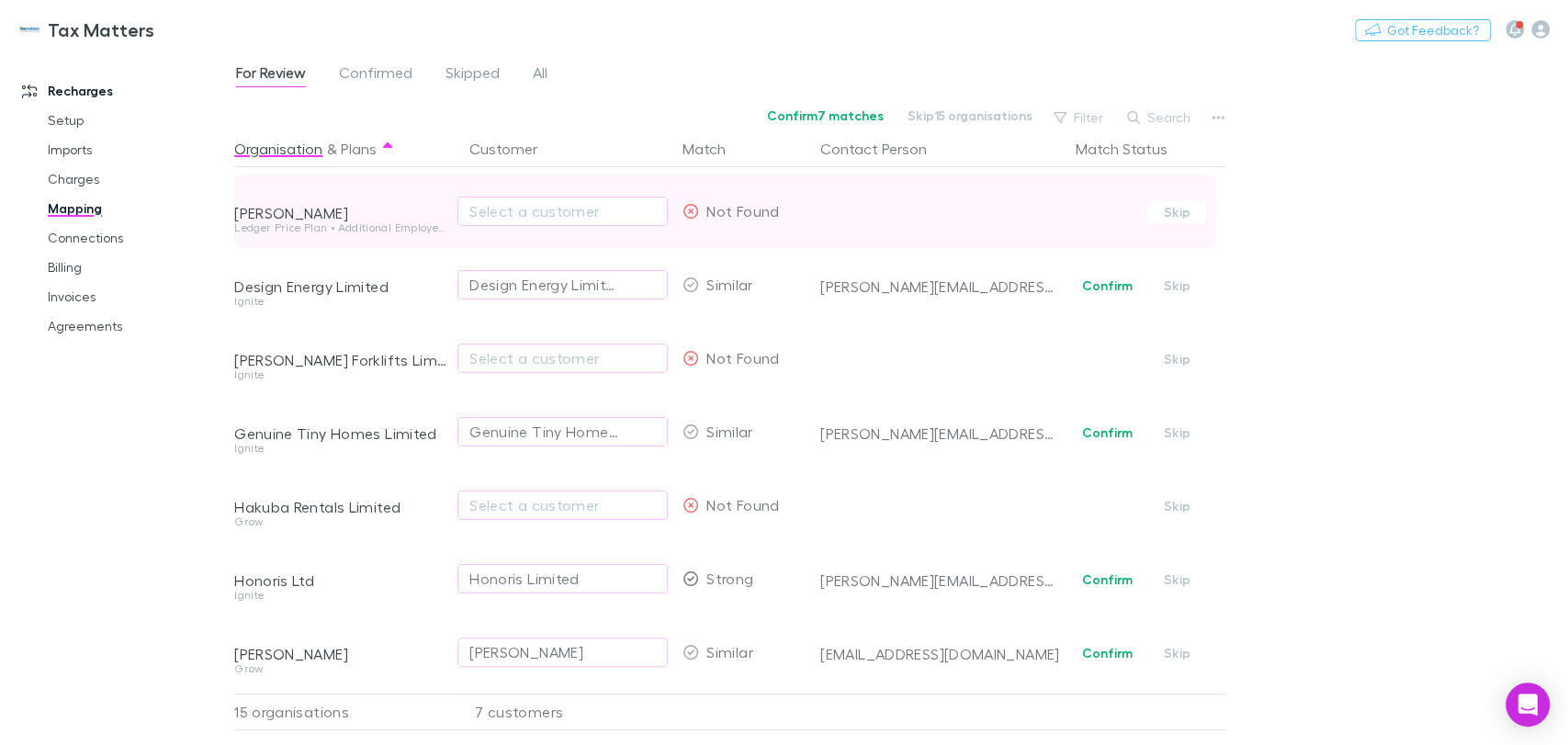
scroll to position [102, 0]
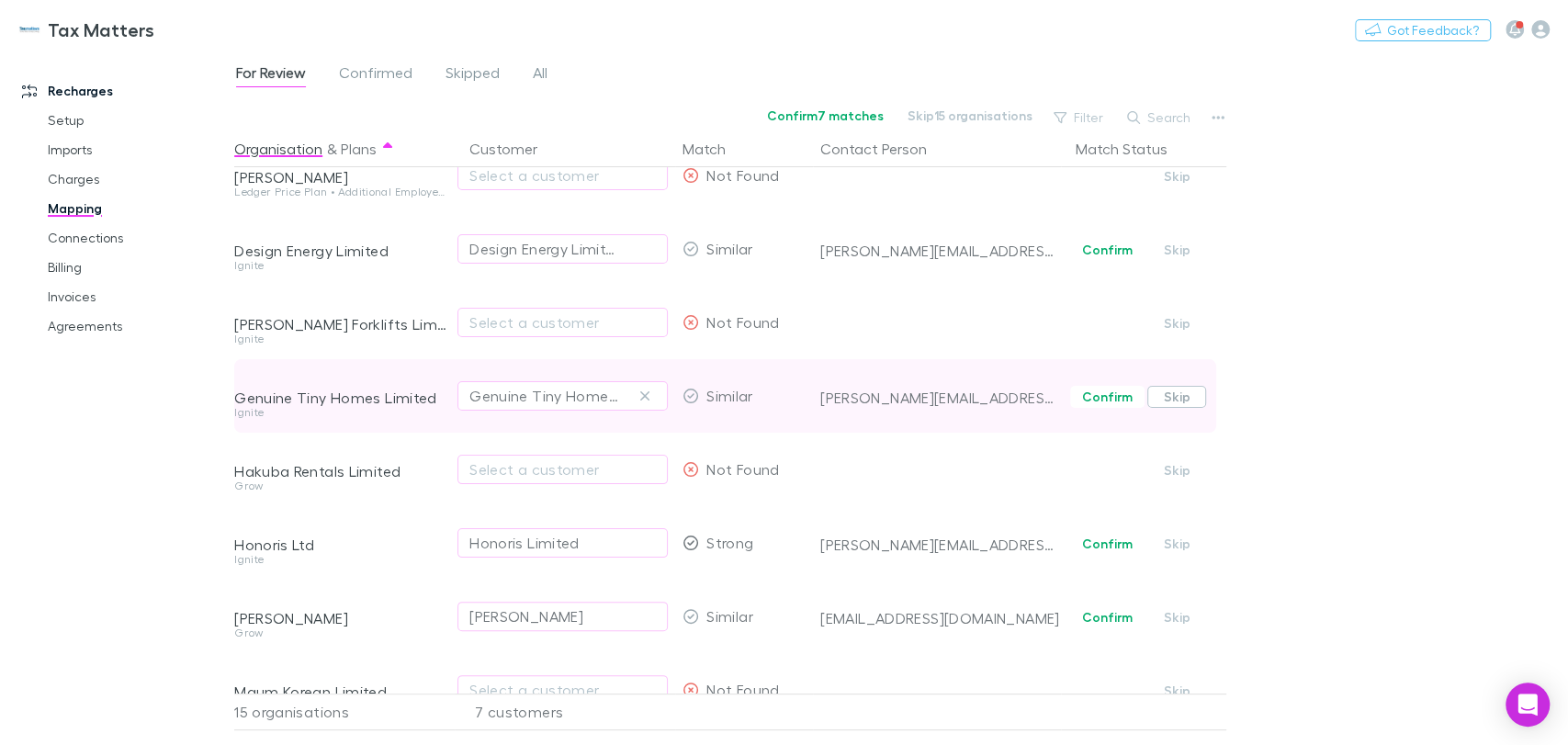
click at [1181, 394] on button "Skip" at bounding box center [1176, 396] width 59 height 22
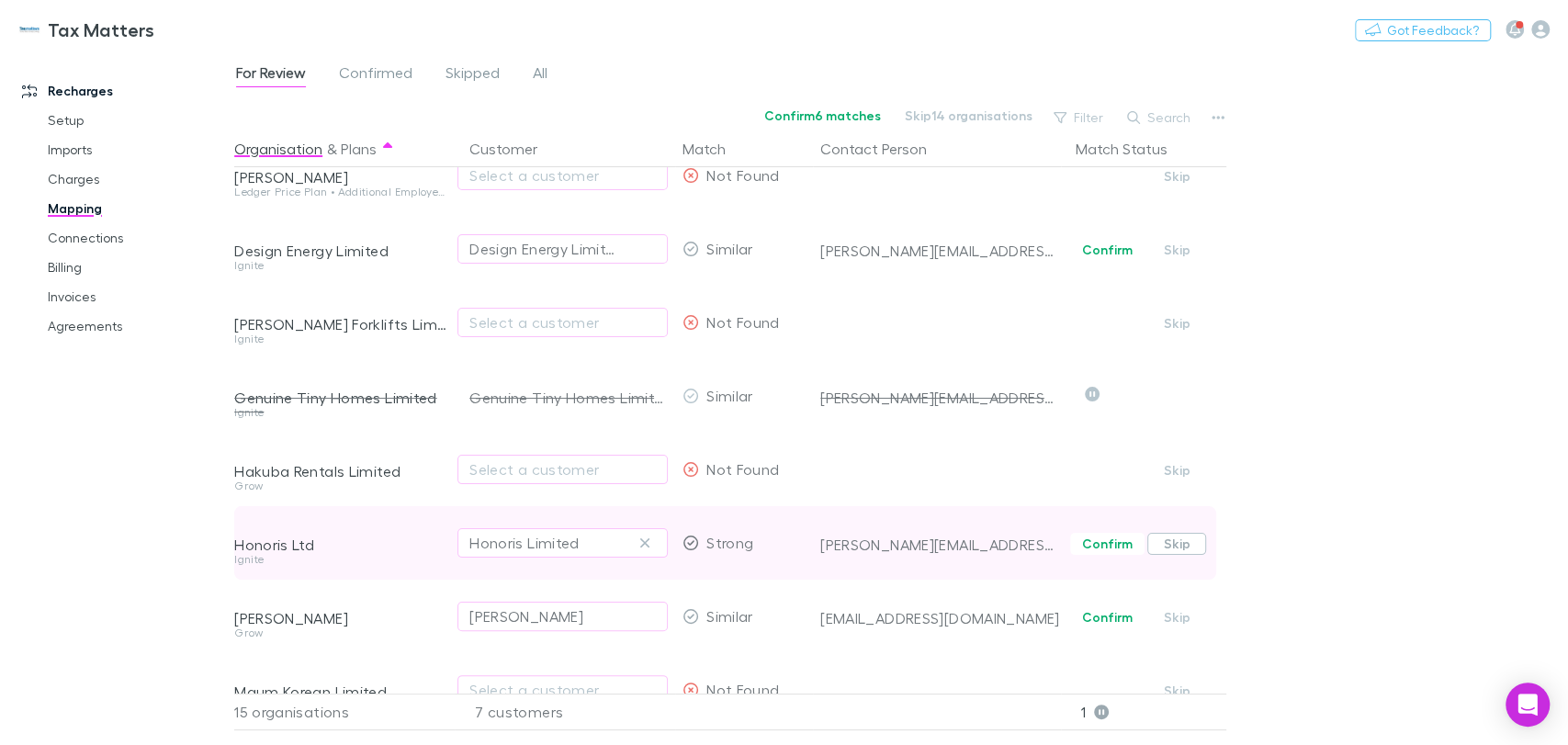
click at [1184, 543] on button "Skip" at bounding box center [1176, 543] width 59 height 22
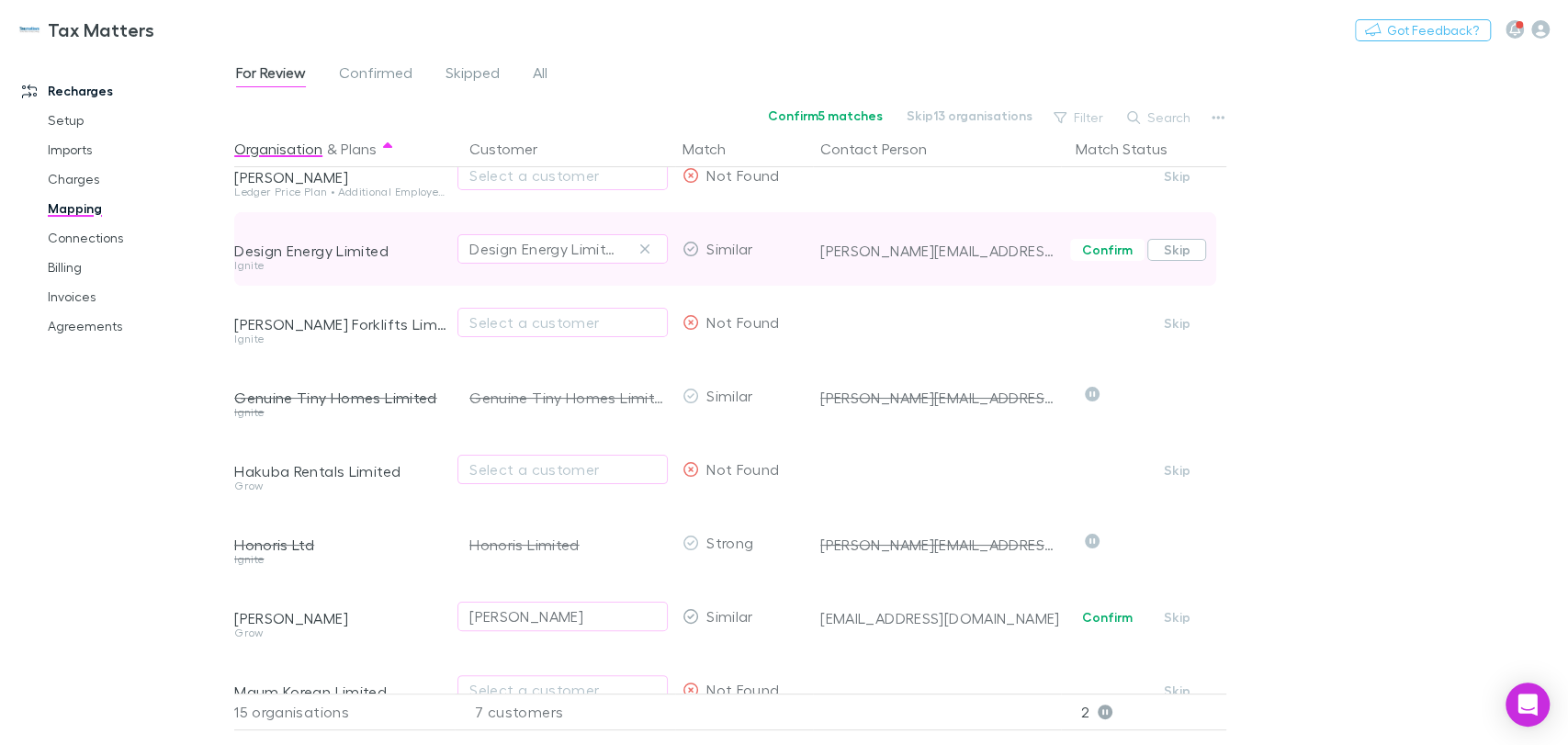
click at [1175, 247] on button "Skip" at bounding box center [1176, 250] width 59 height 22
